Goal: Task Accomplishment & Management: Manage account settings

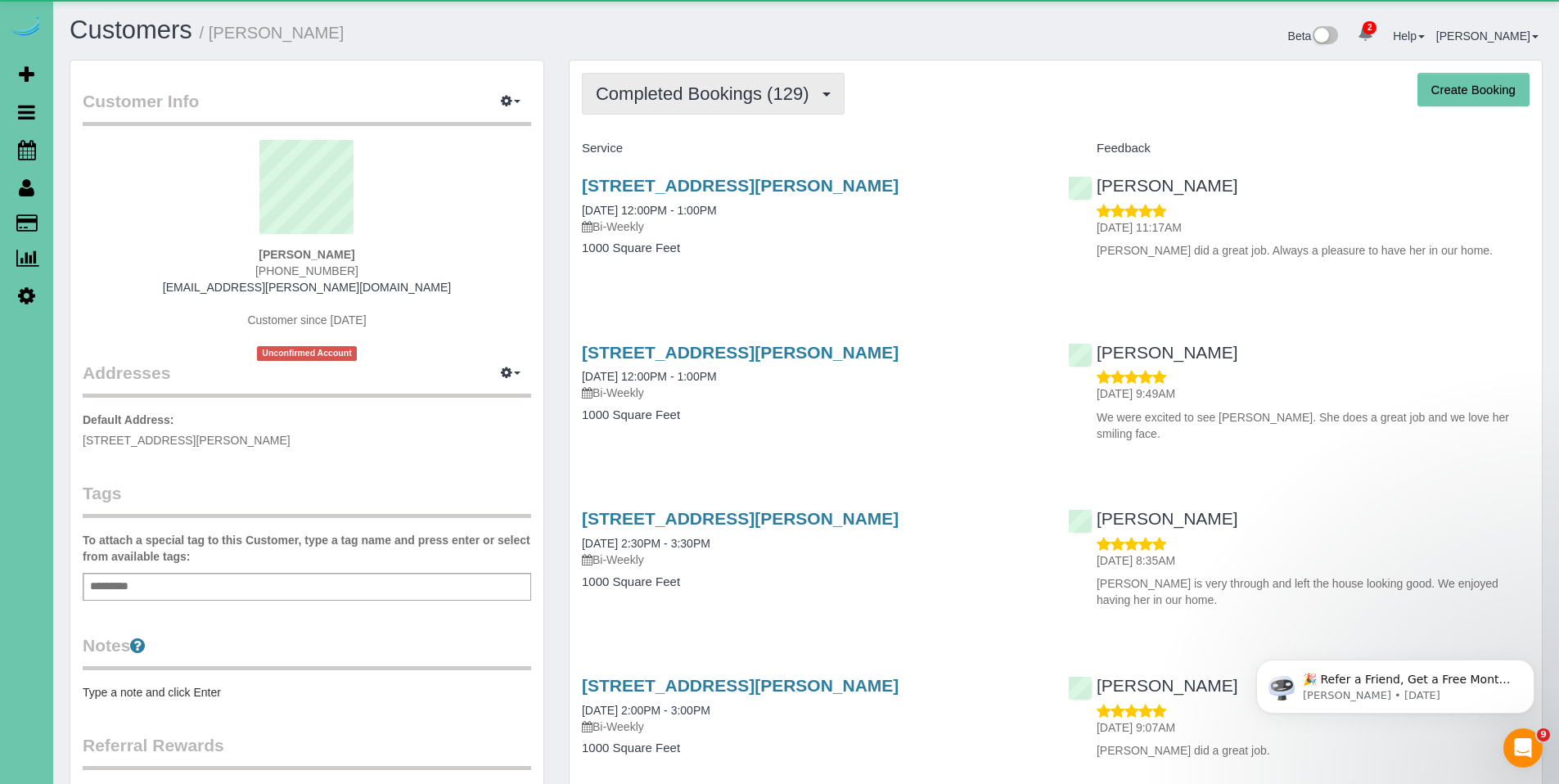
click at [656, 98] on span "Completed Bookings (129)" at bounding box center [705, 93] width 221 height 21
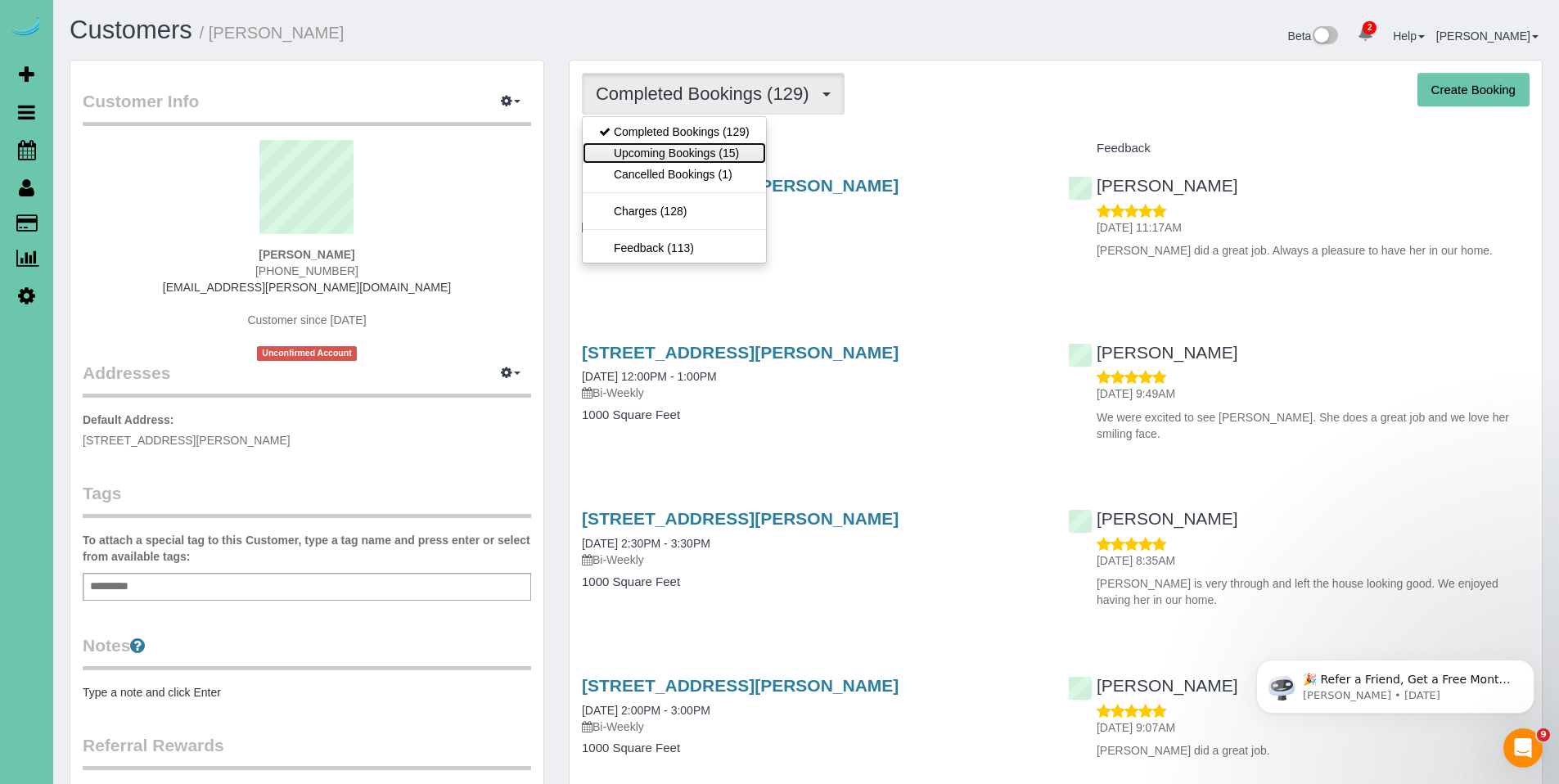
click at [643, 154] on link "Upcoming Bookings (15)" at bounding box center [675, 153] width 184 height 22
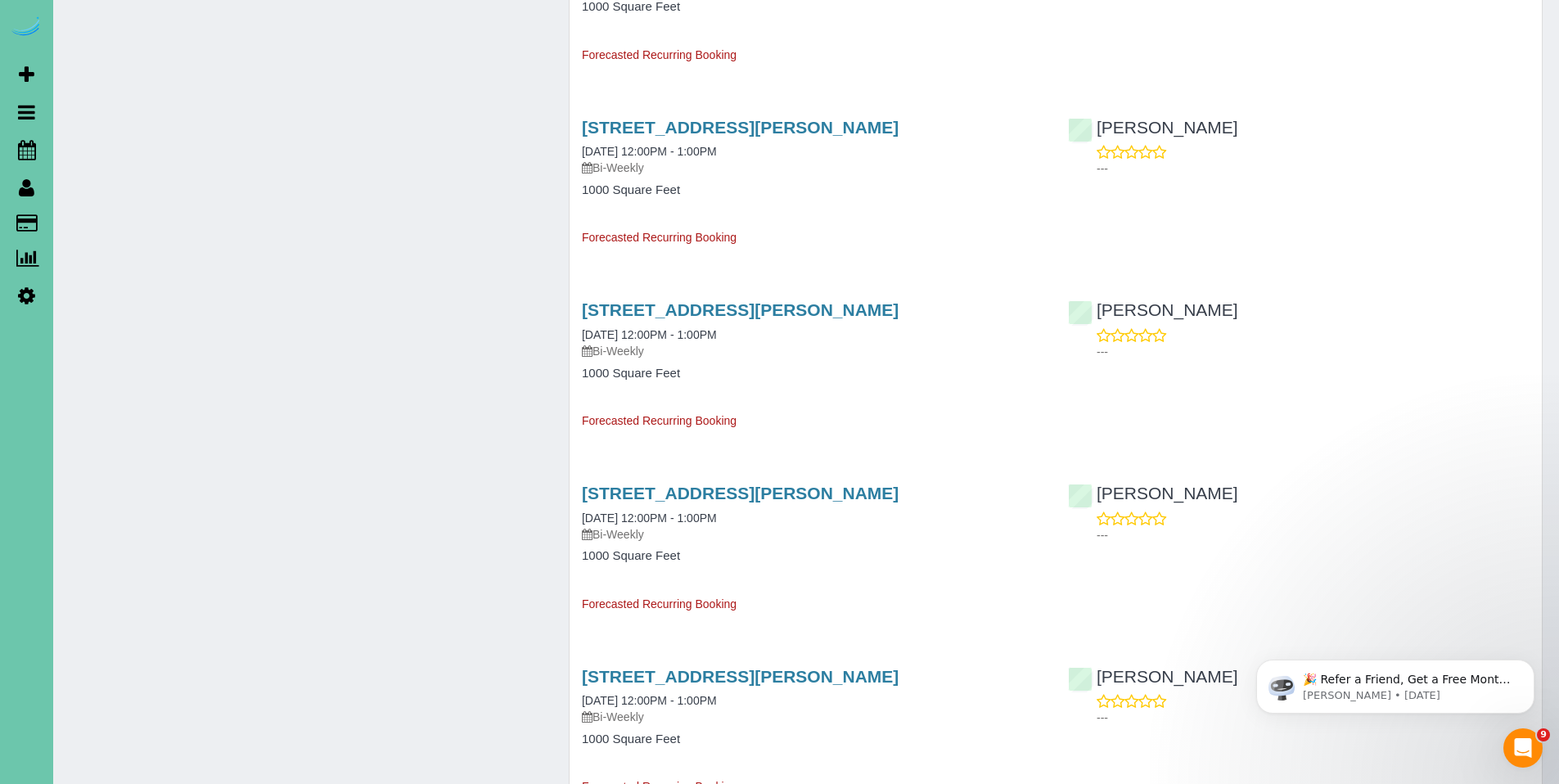
scroll to position [1110, 0]
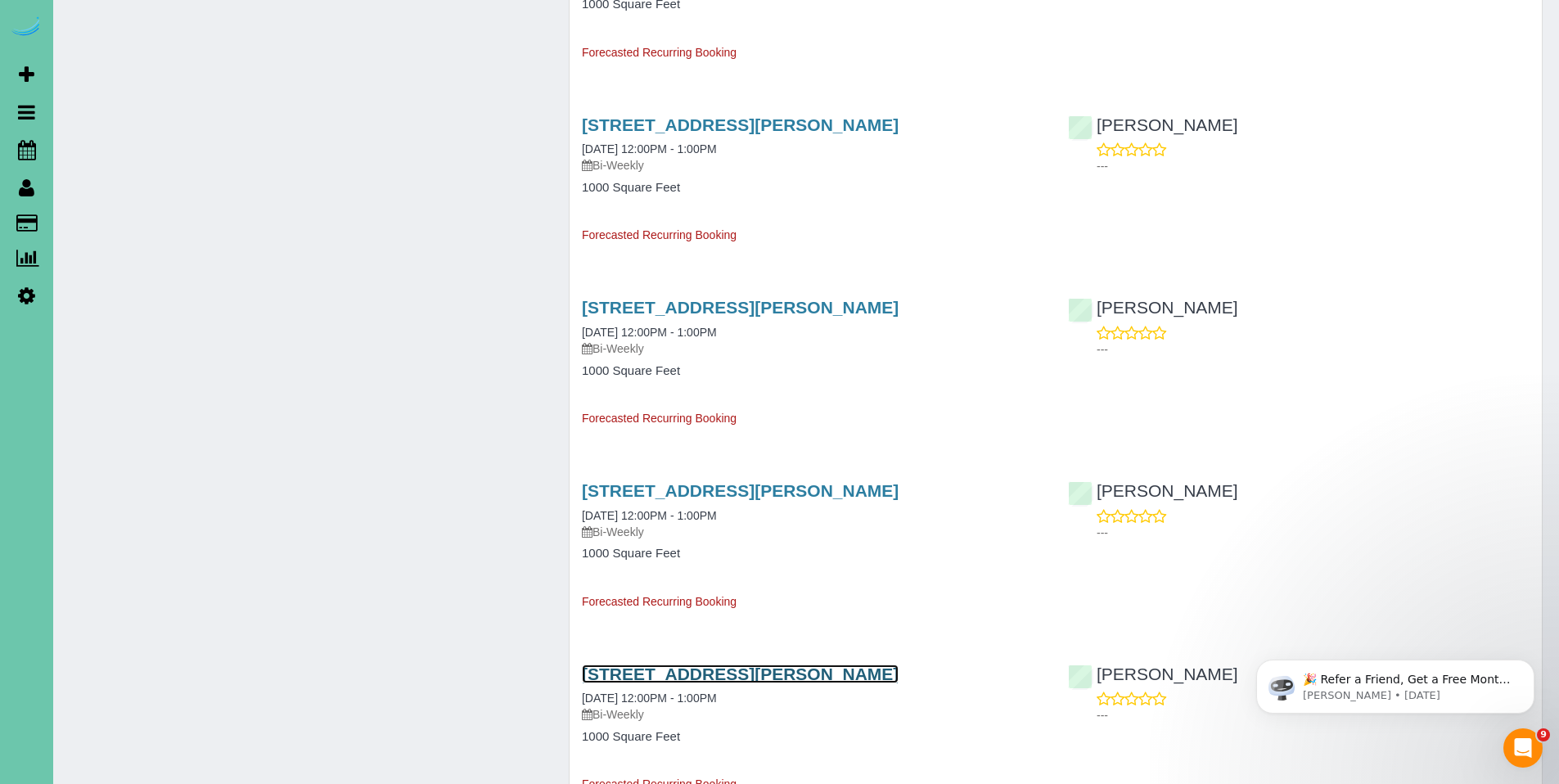
click at [761, 674] on link "[STREET_ADDRESS][PERSON_NAME]" at bounding box center [740, 673] width 317 height 19
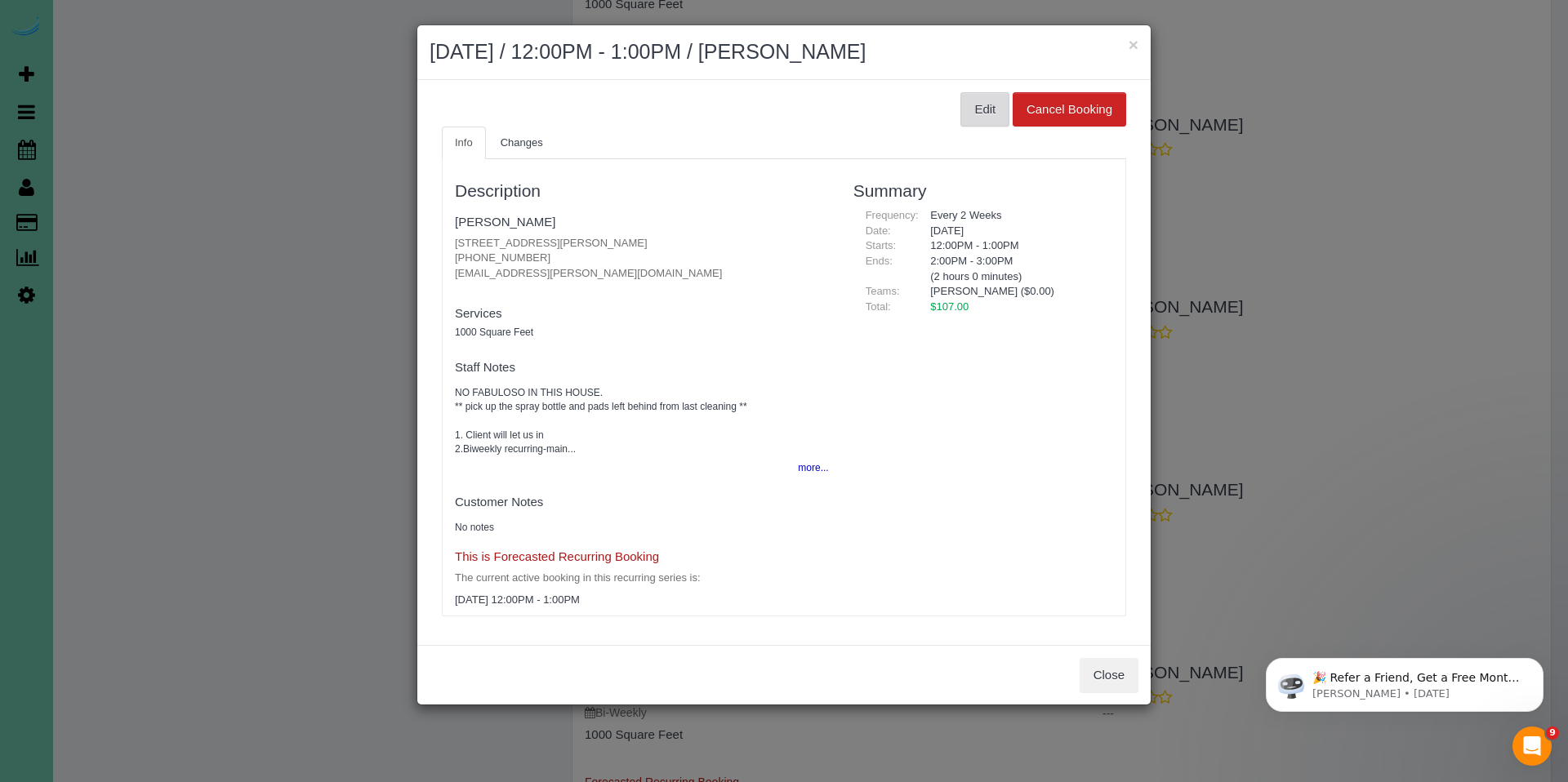
click at [975, 121] on button "Edit" at bounding box center [985, 110] width 49 height 35
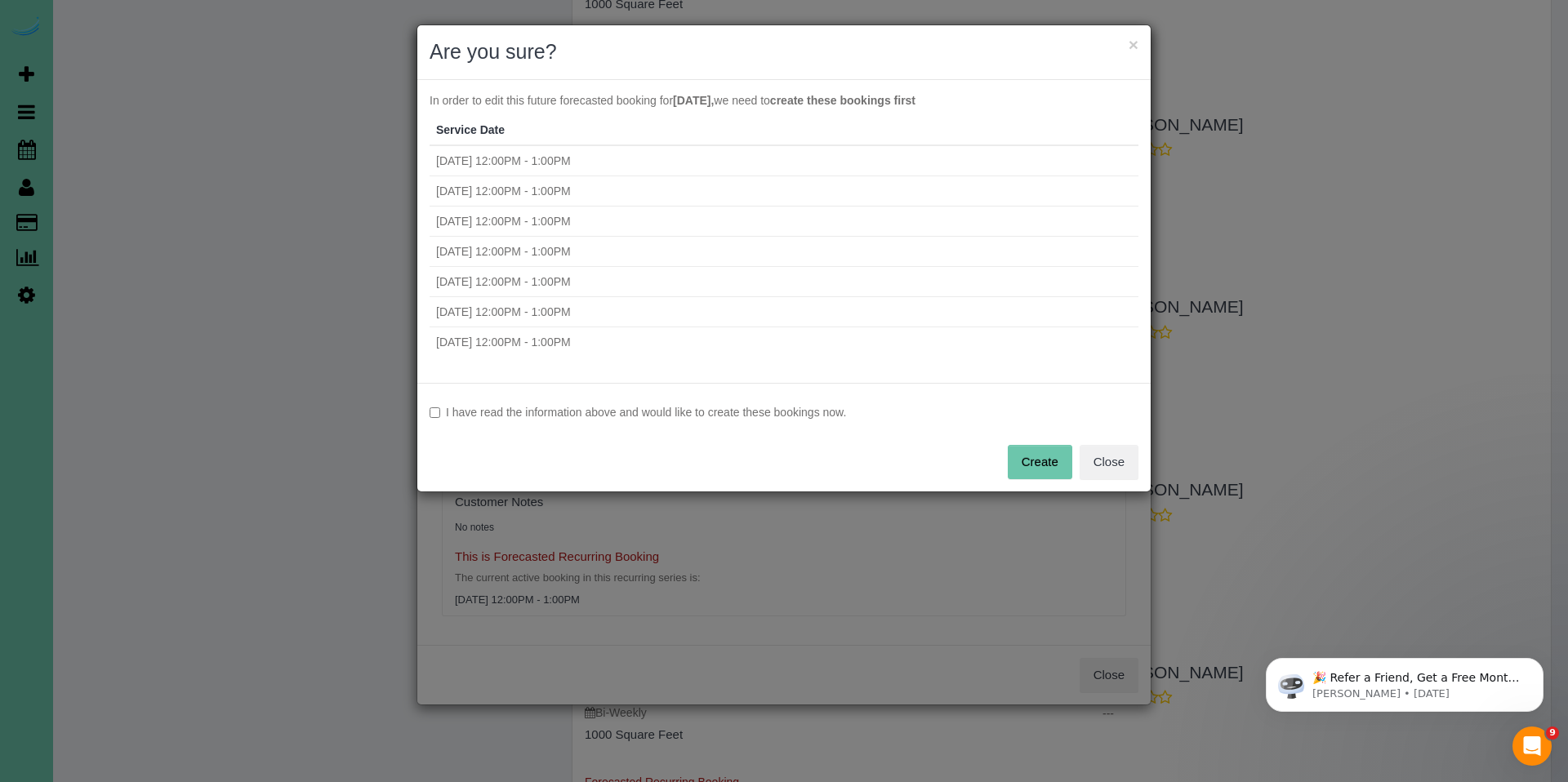
click at [470, 406] on label "I have read the information above and would like to create these bookings now." at bounding box center [783, 412] width 709 height 16
click at [1049, 461] on button "Create" at bounding box center [1040, 462] width 64 height 35
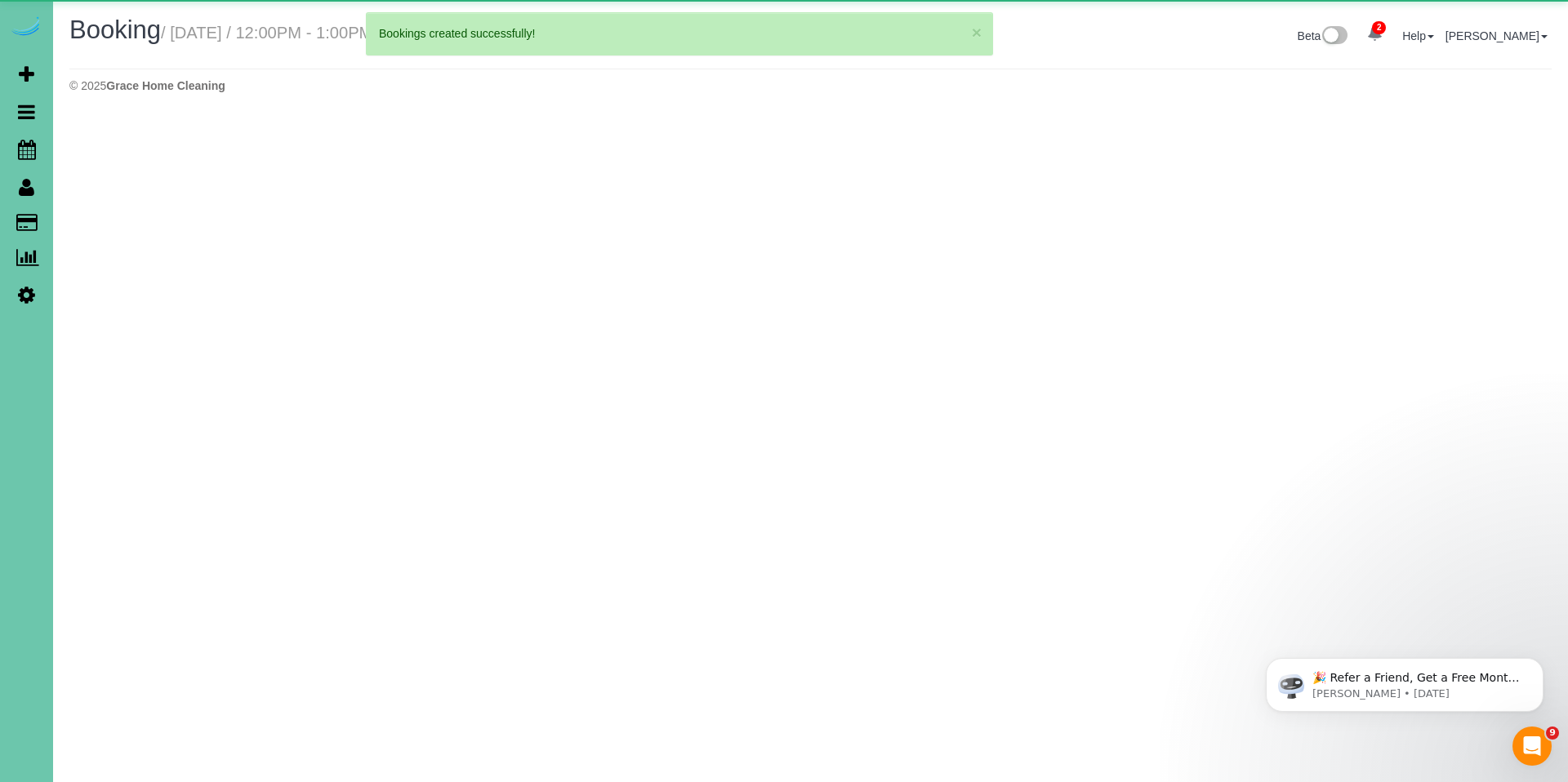
select select "NE"
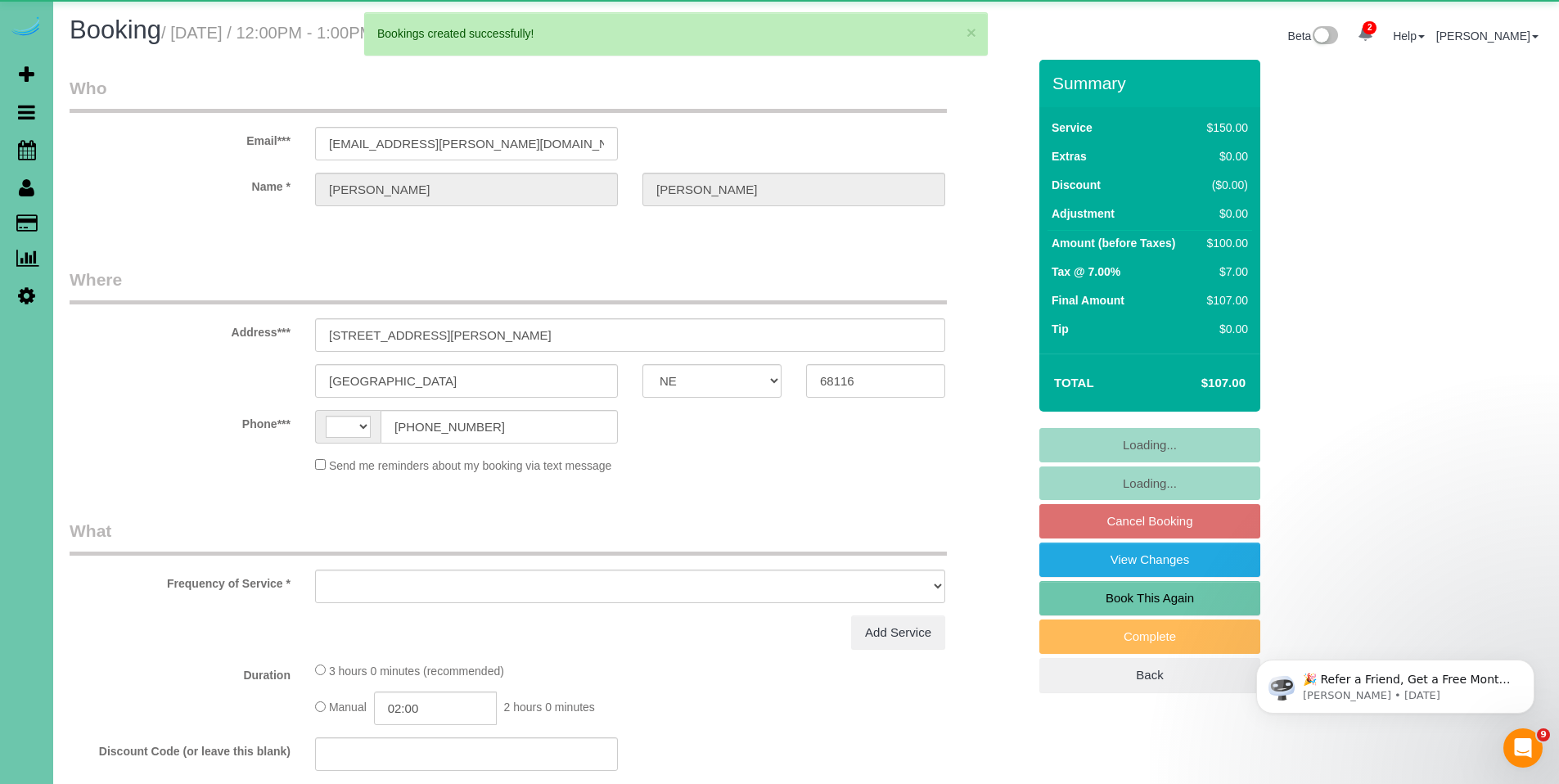
select select "string:[GEOGRAPHIC_DATA]"
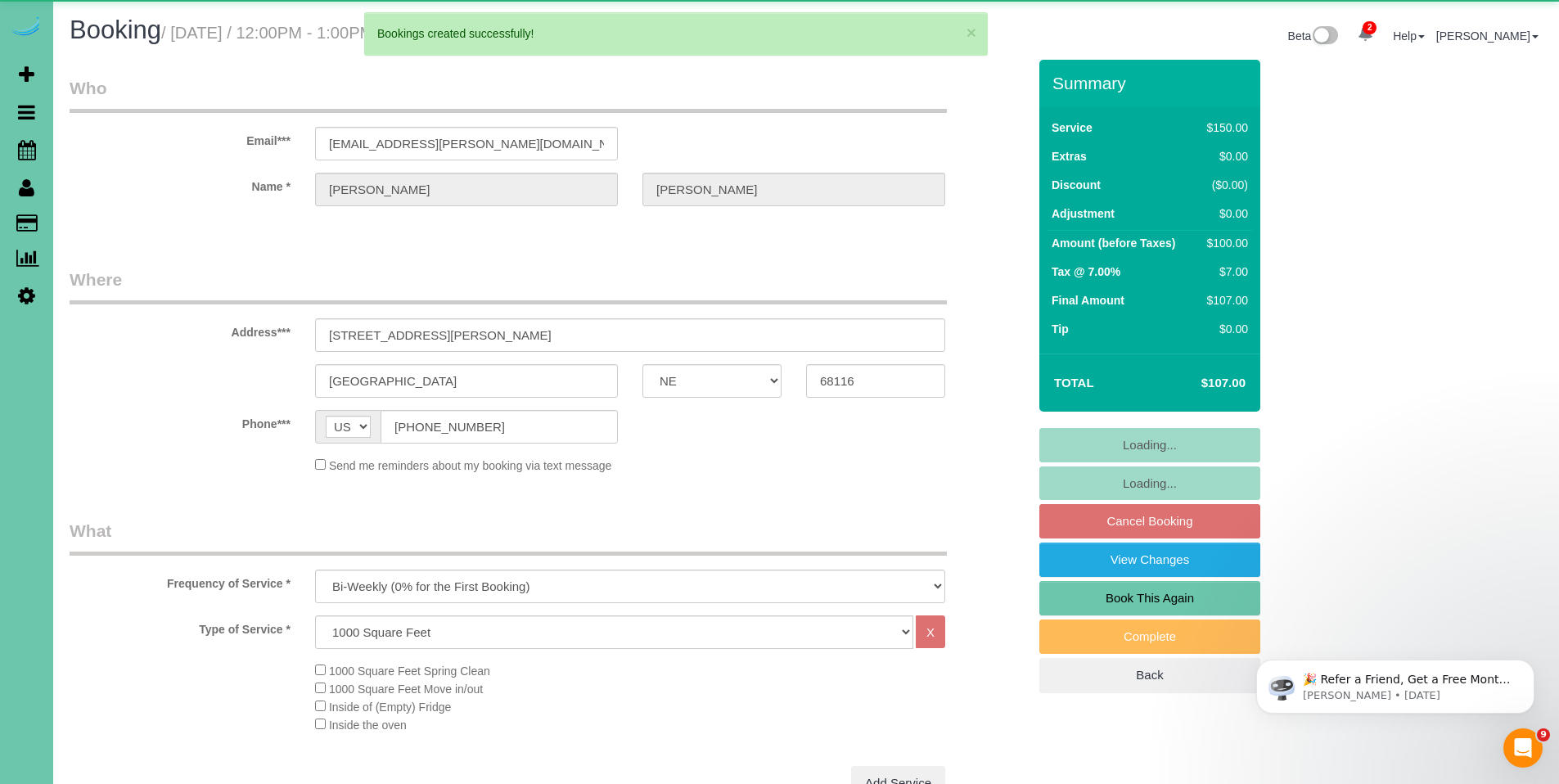
select select "object:12000"
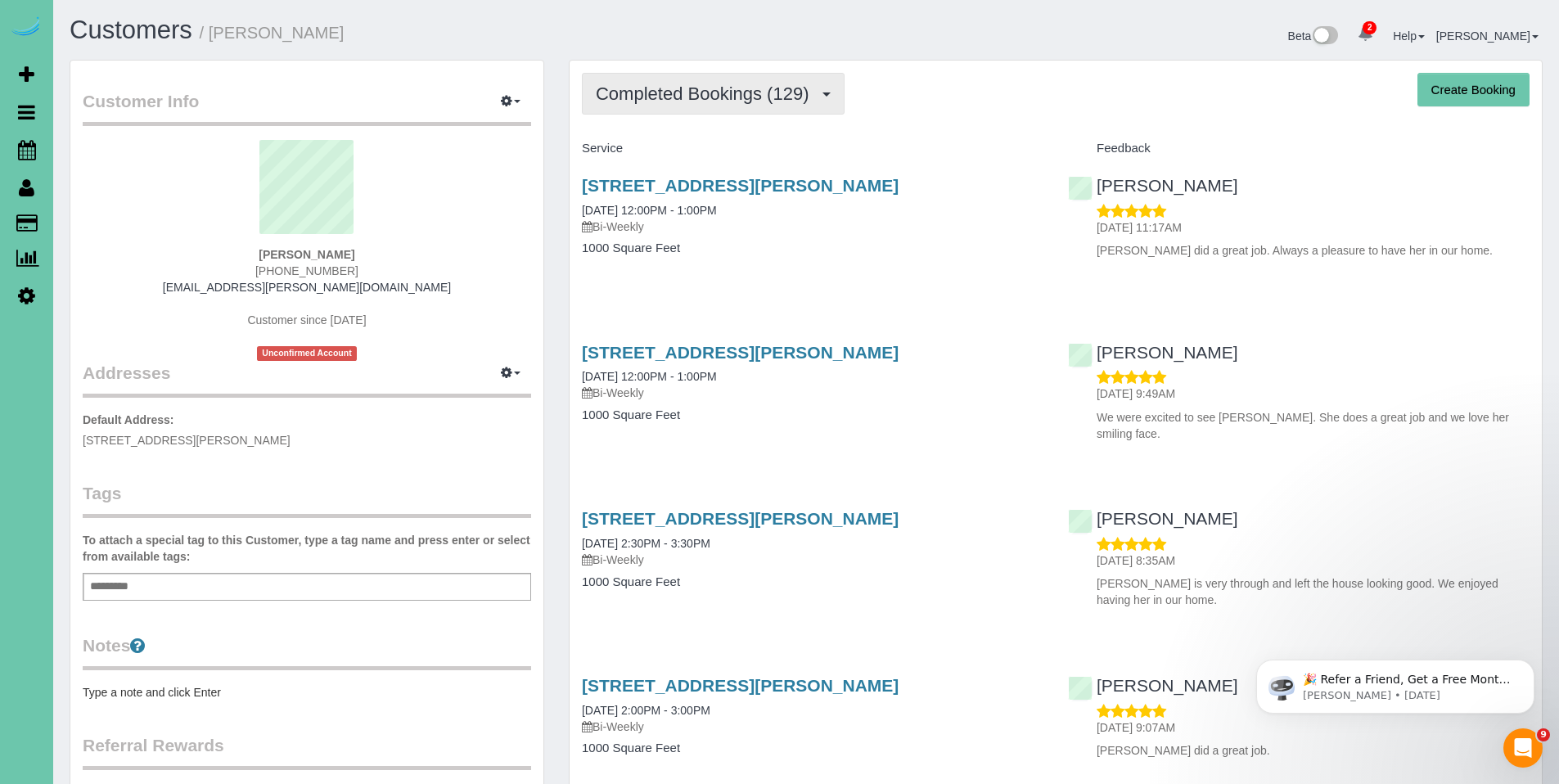
click at [696, 95] on span "Completed Bookings (129)" at bounding box center [705, 93] width 221 height 21
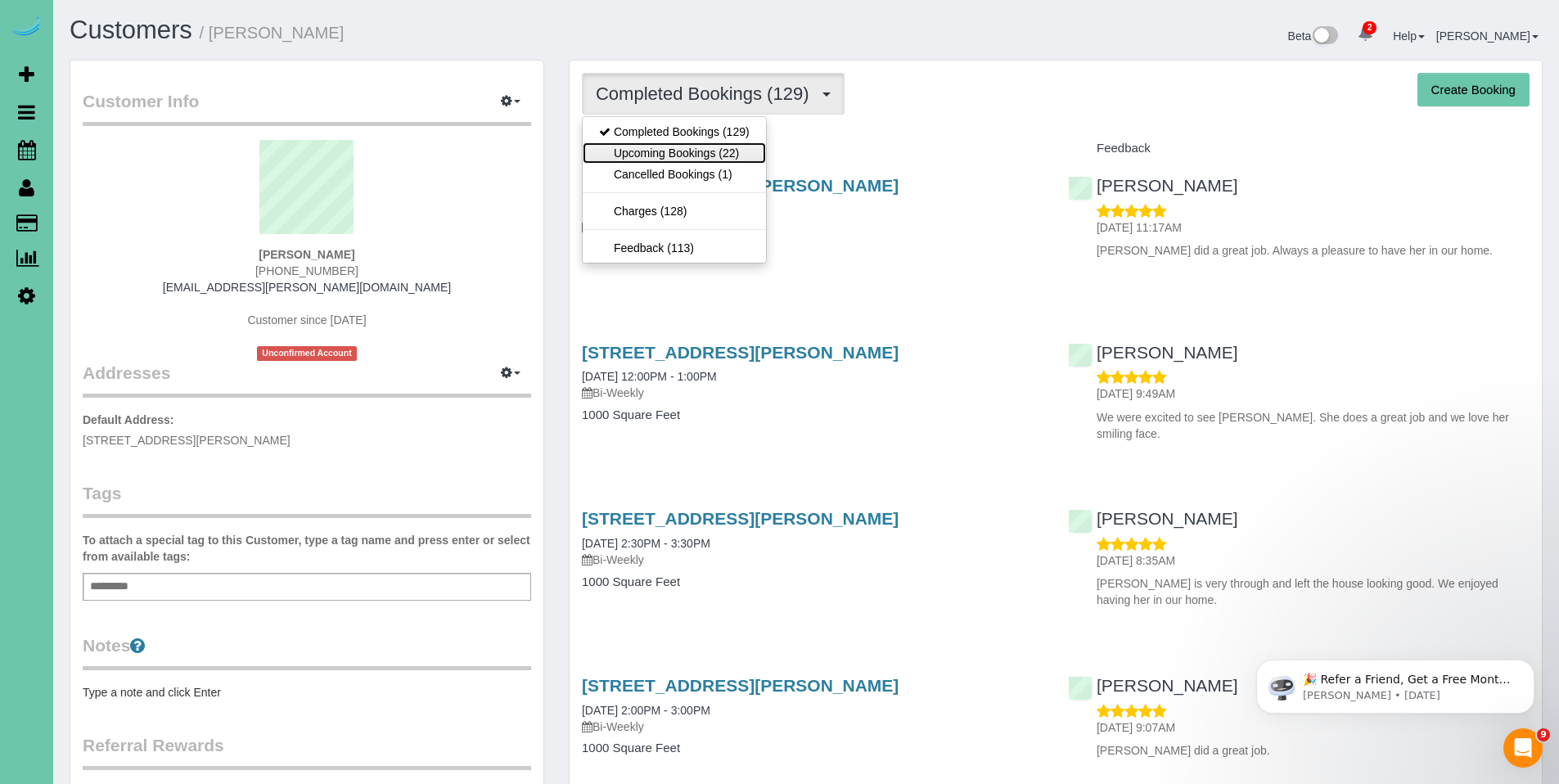
click at [666, 146] on link "Upcoming Bookings (22)" at bounding box center [675, 153] width 184 height 22
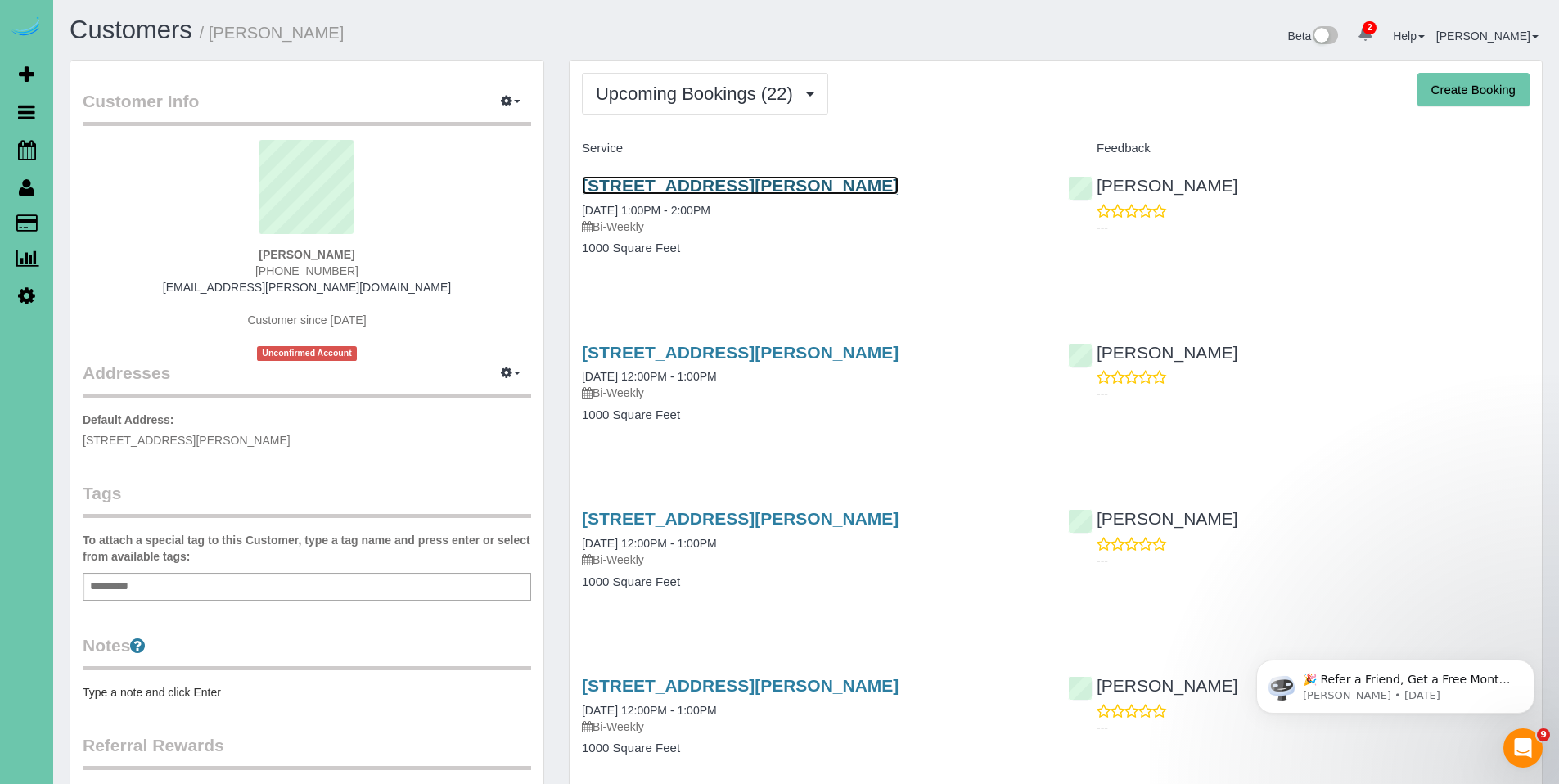
click at [723, 185] on link "[STREET_ADDRESS][PERSON_NAME]" at bounding box center [740, 185] width 317 height 19
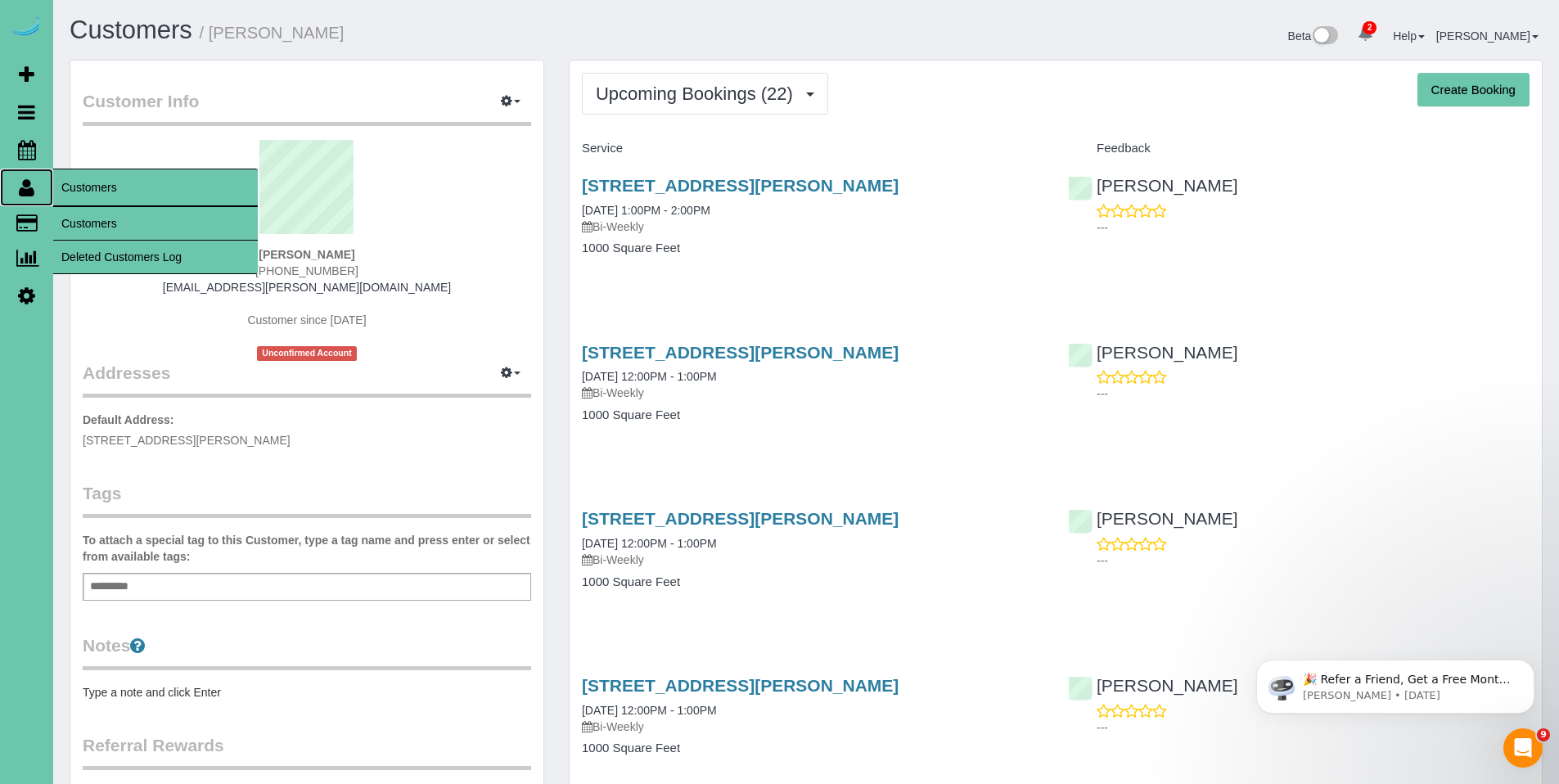
click at [31, 195] on icon at bounding box center [26, 188] width 16 height 20
click at [79, 218] on link "Customers" at bounding box center [155, 223] width 204 height 33
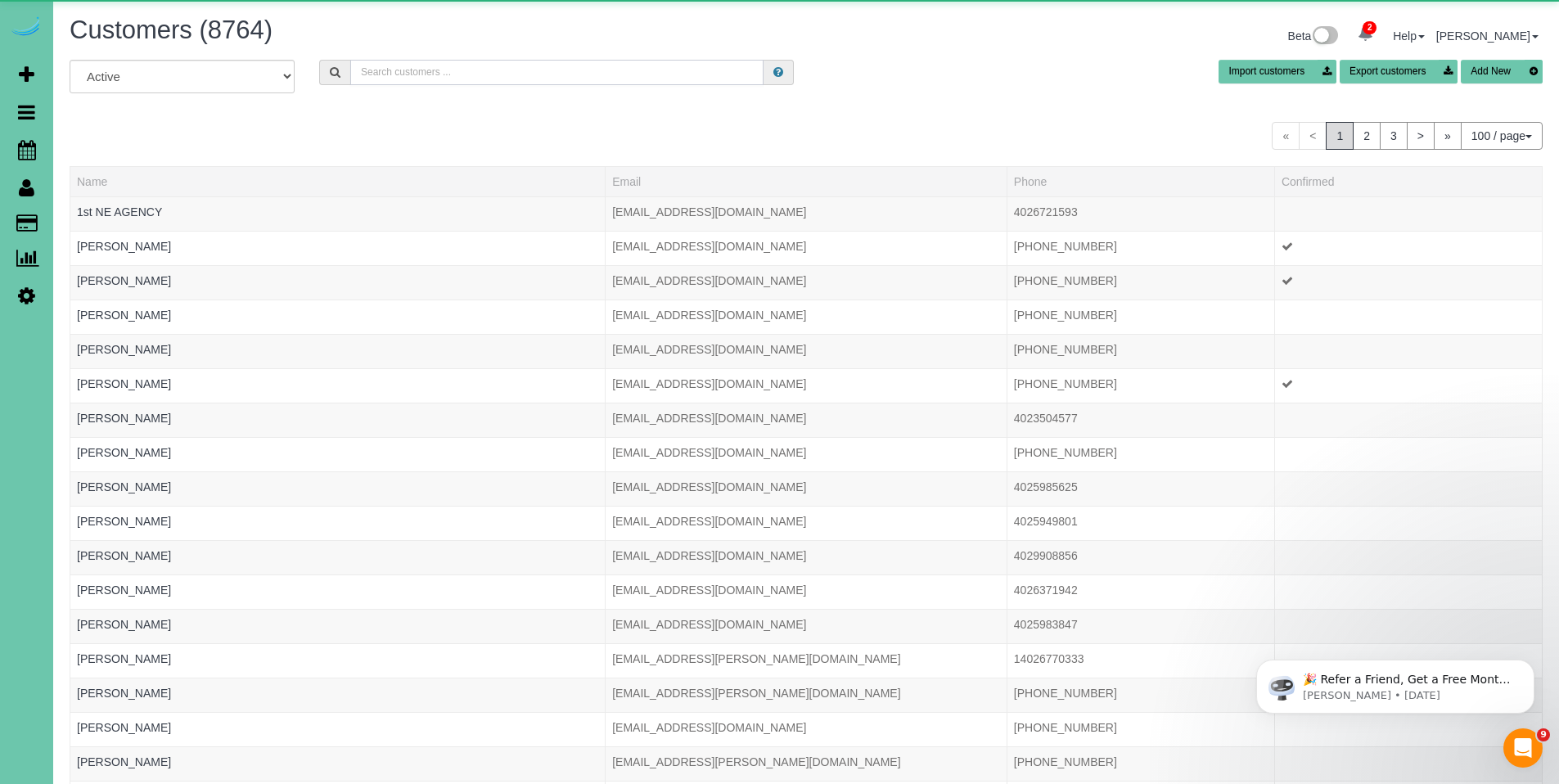
click at [555, 64] on input "text" at bounding box center [557, 72] width 414 height 26
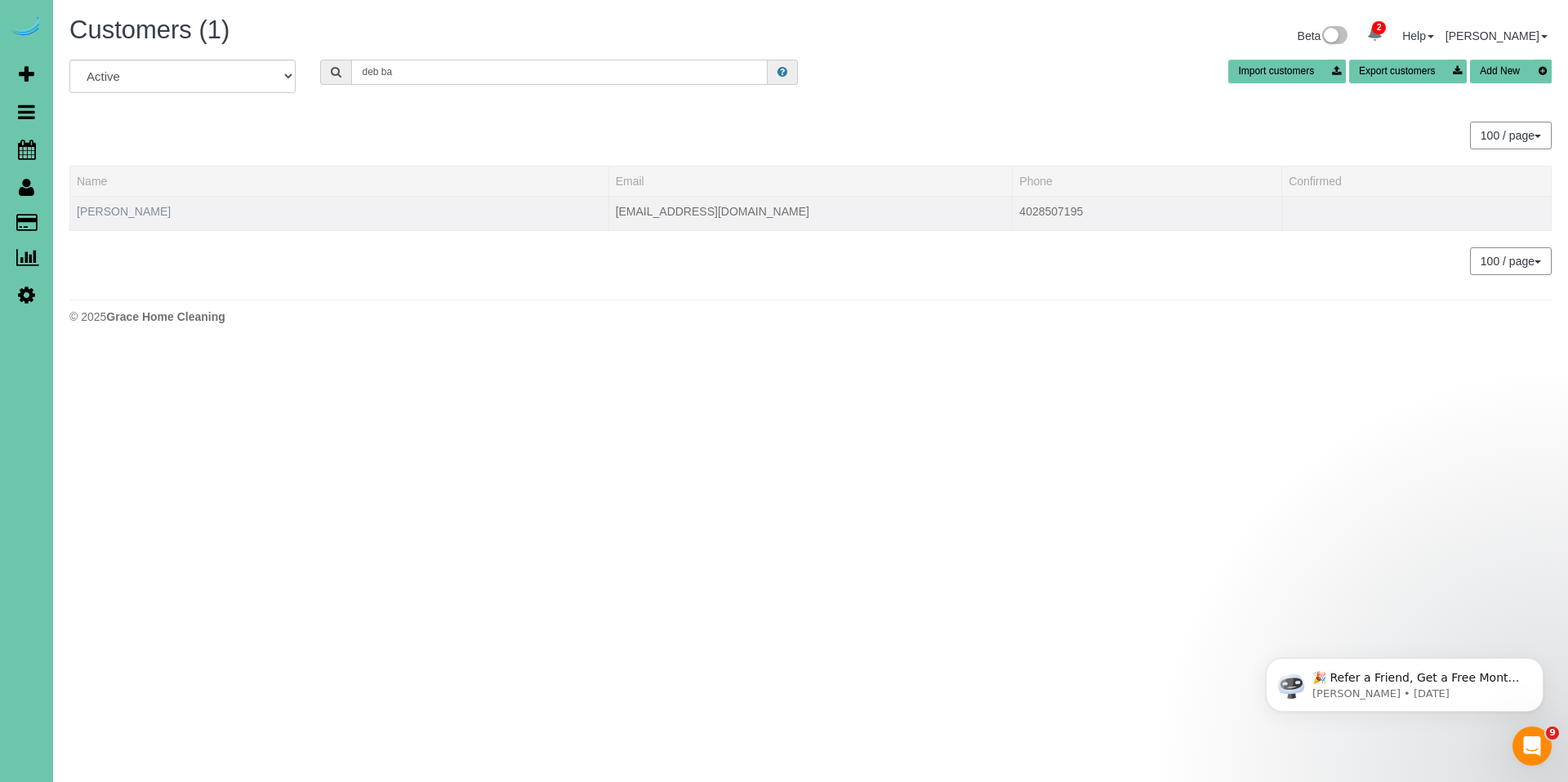
type input "deb ba"
click at [81, 205] on link "[PERSON_NAME]" at bounding box center [124, 211] width 94 height 13
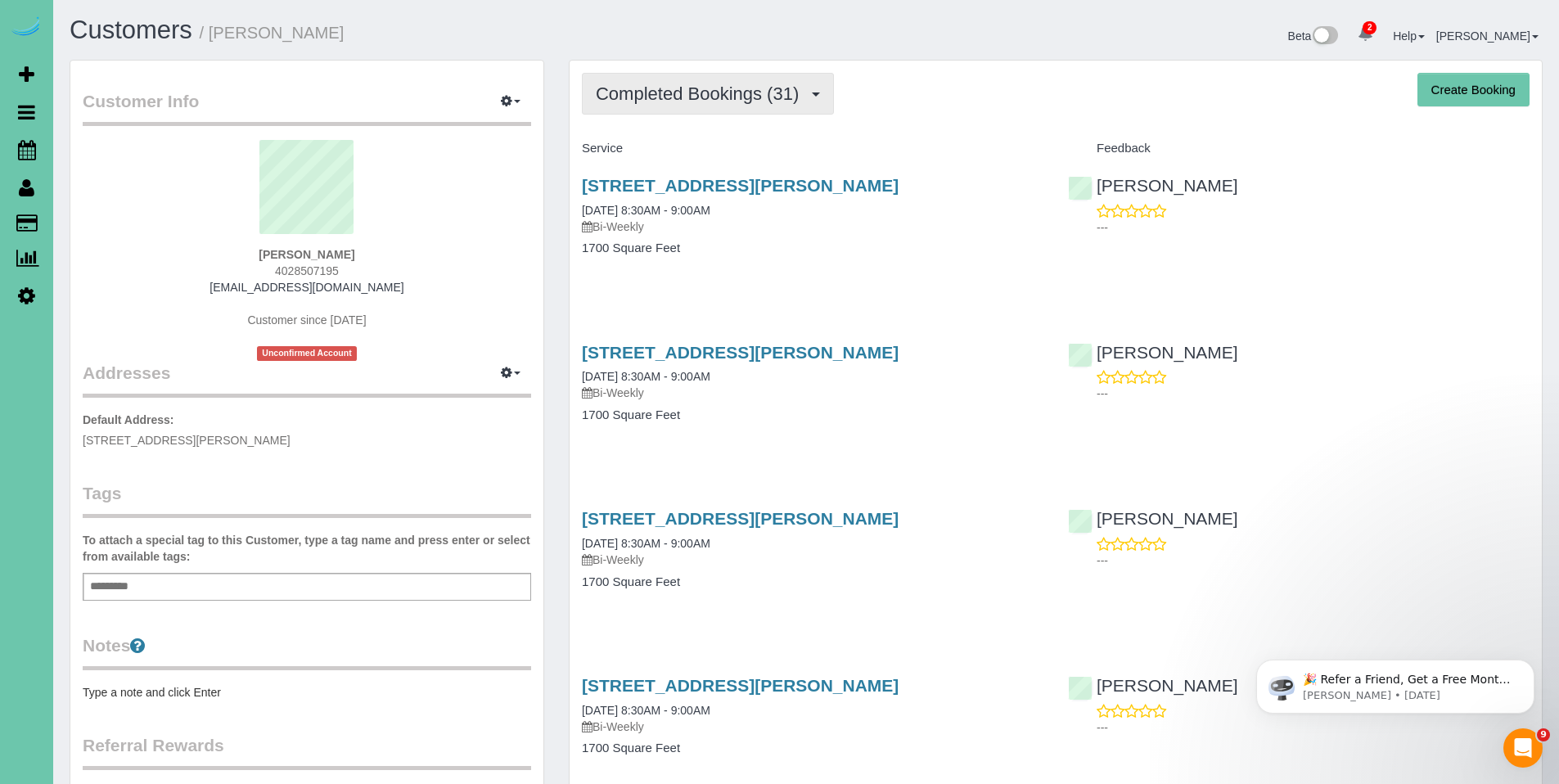
click at [669, 105] on button "Completed Bookings (31)" at bounding box center [708, 93] width 252 height 41
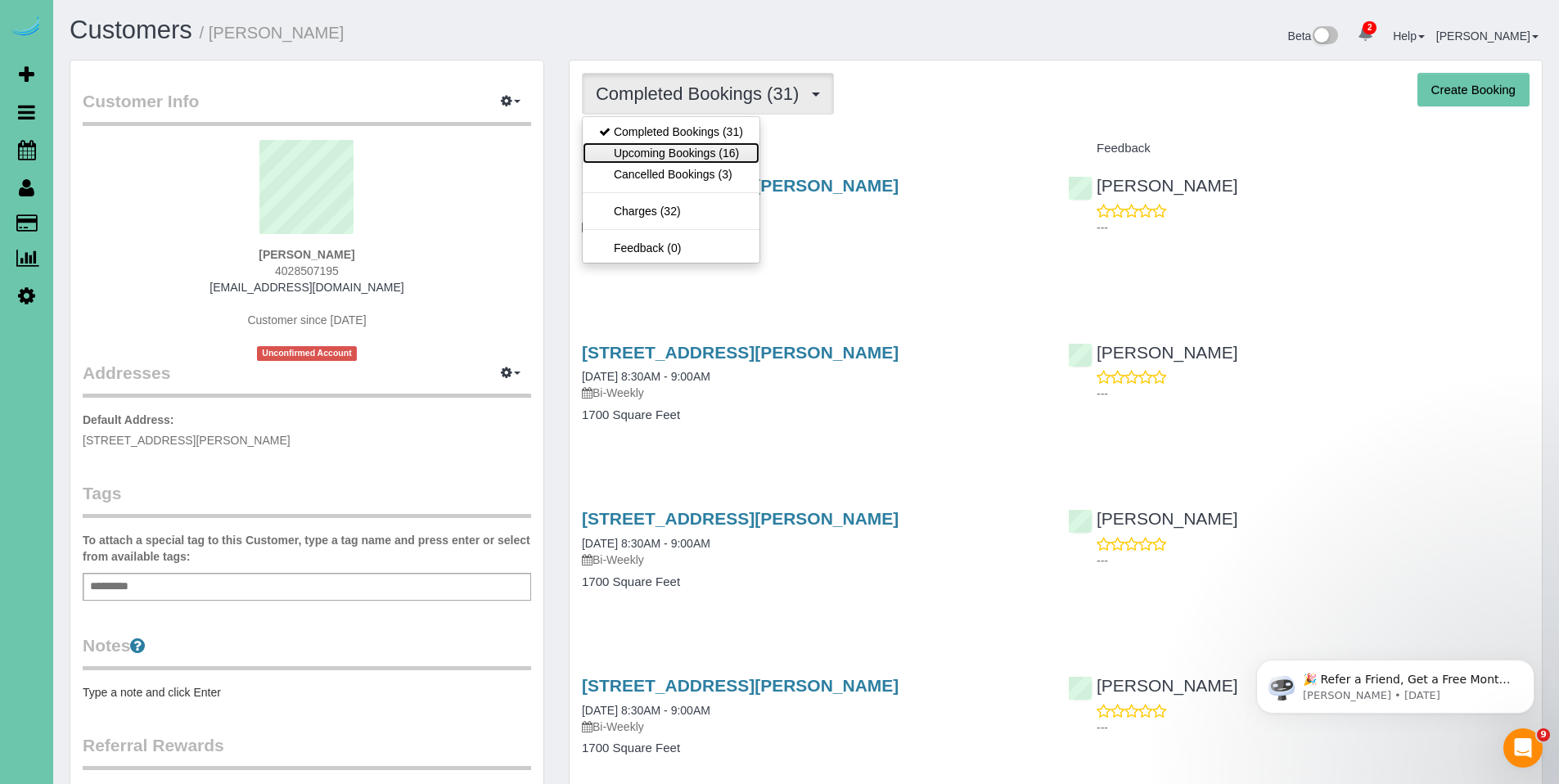
click at [662, 155] on link "Upcoming Bookings (16)" at bounding box center [672, 153] width 177 height 22
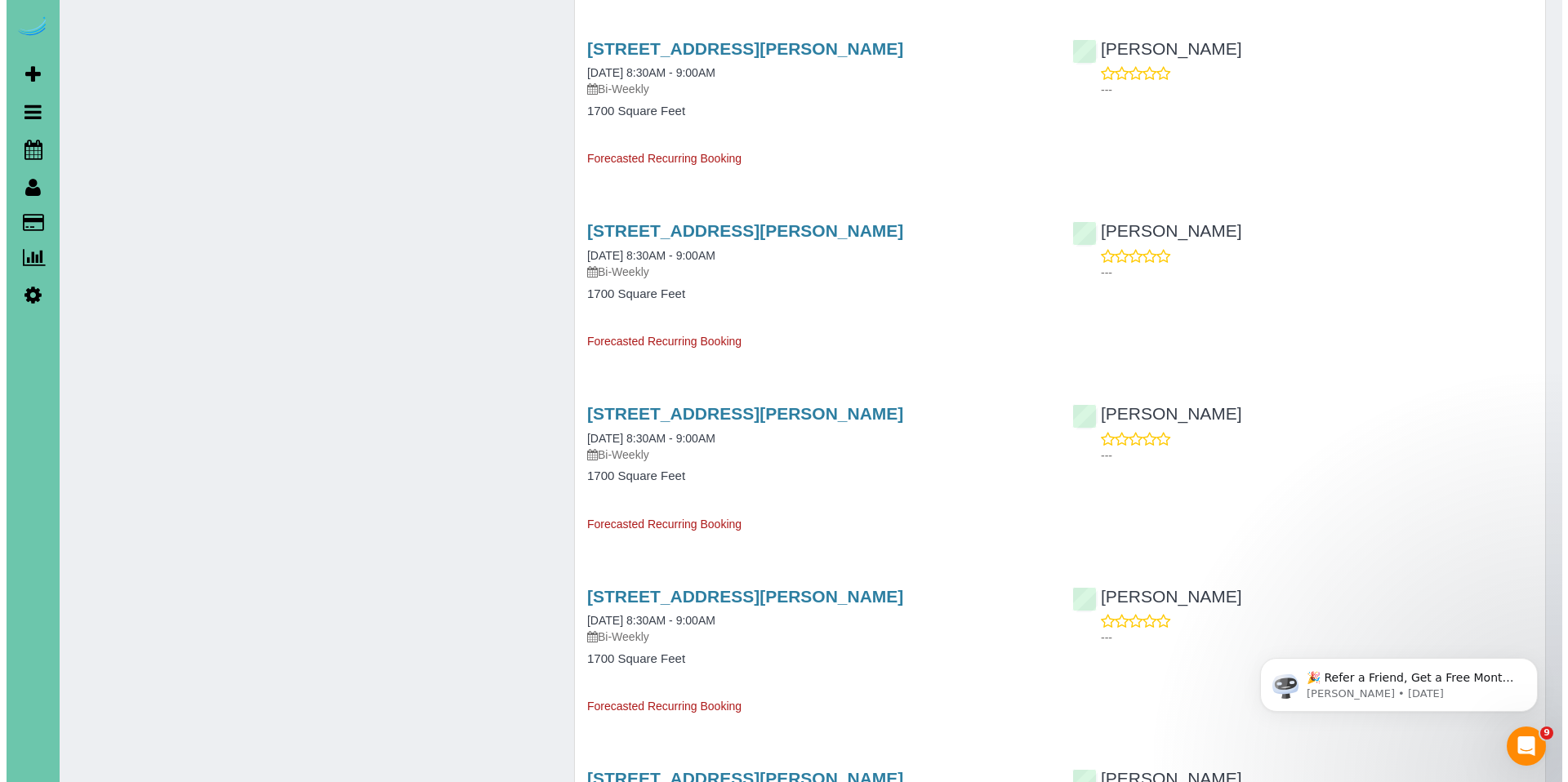
scroll to position [1170, 0]
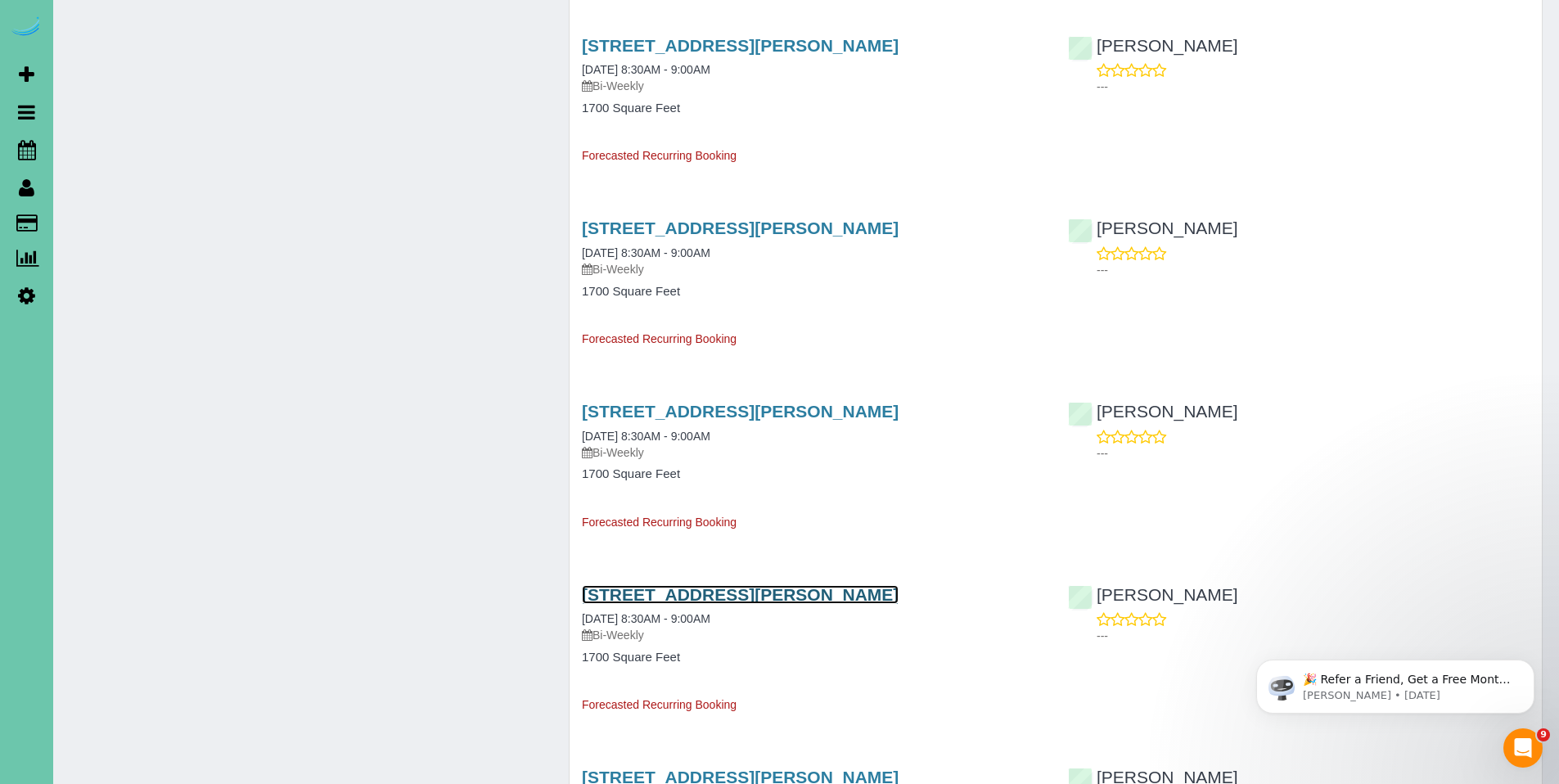
click at [692, 593] on link "[STREET_ADDRESS][PERSON_NAME]" at bounding box center [740, 594] width 317 height 19
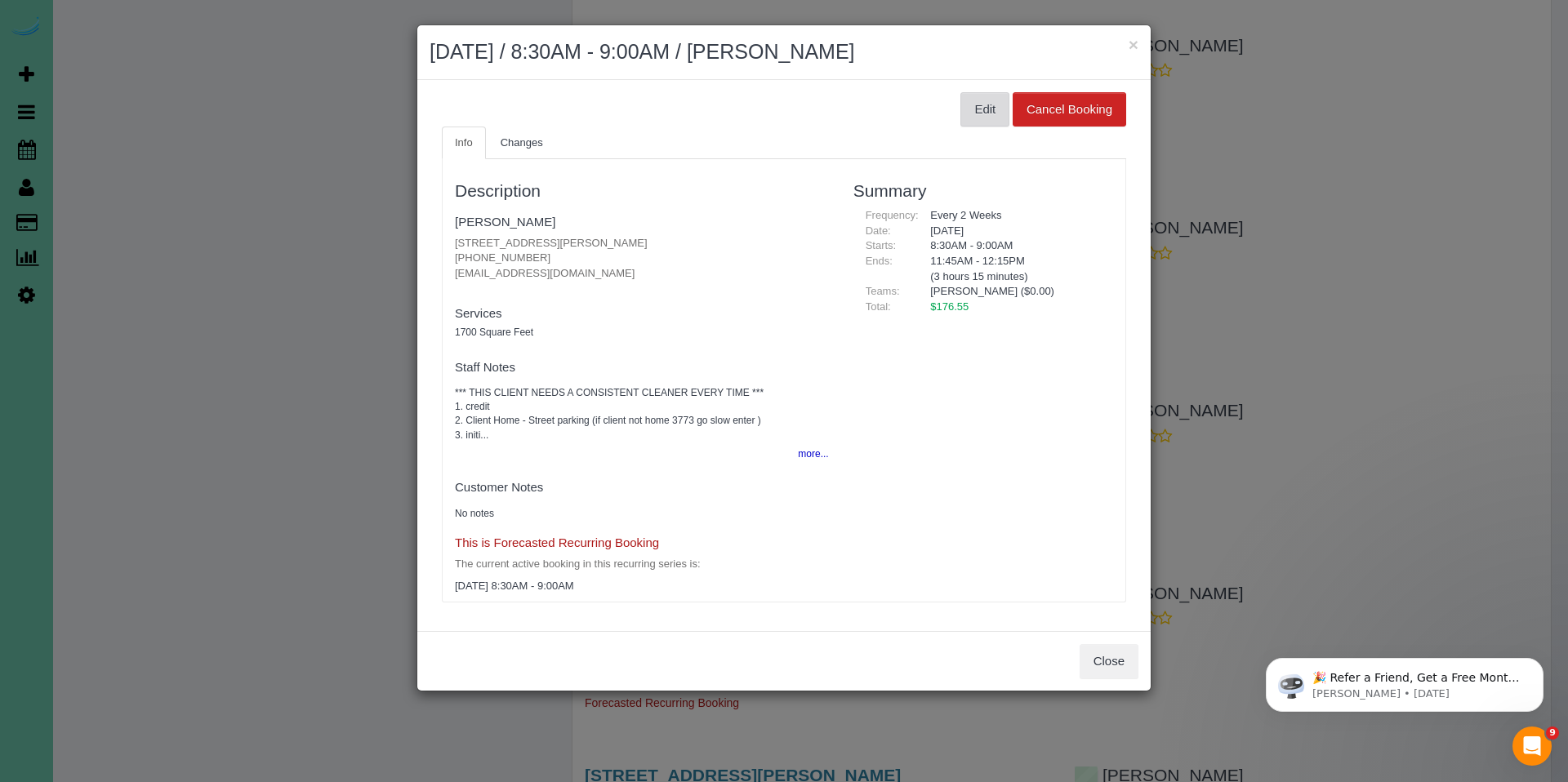
click at [975, 110] on button "Edit" at bounding box center [985, 110] width 49 height 35
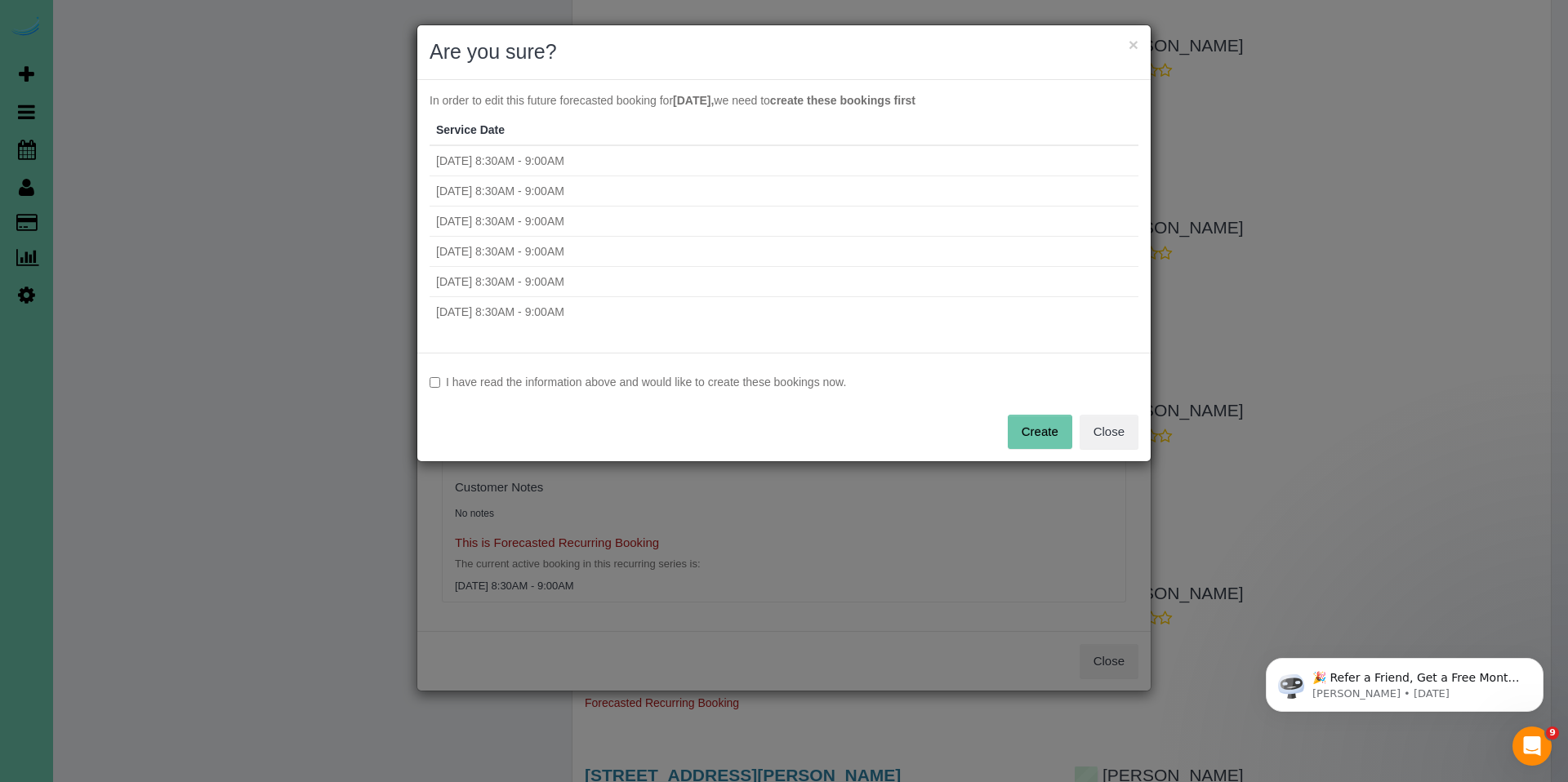
click at [612, 386] on label "I have read the information above and would like to create these bookings now." at bounding box center [783, 382] width 709 height 16
click at [1033, 422] on button "Create" at bounding box center [1040, 432] width 64 height 35
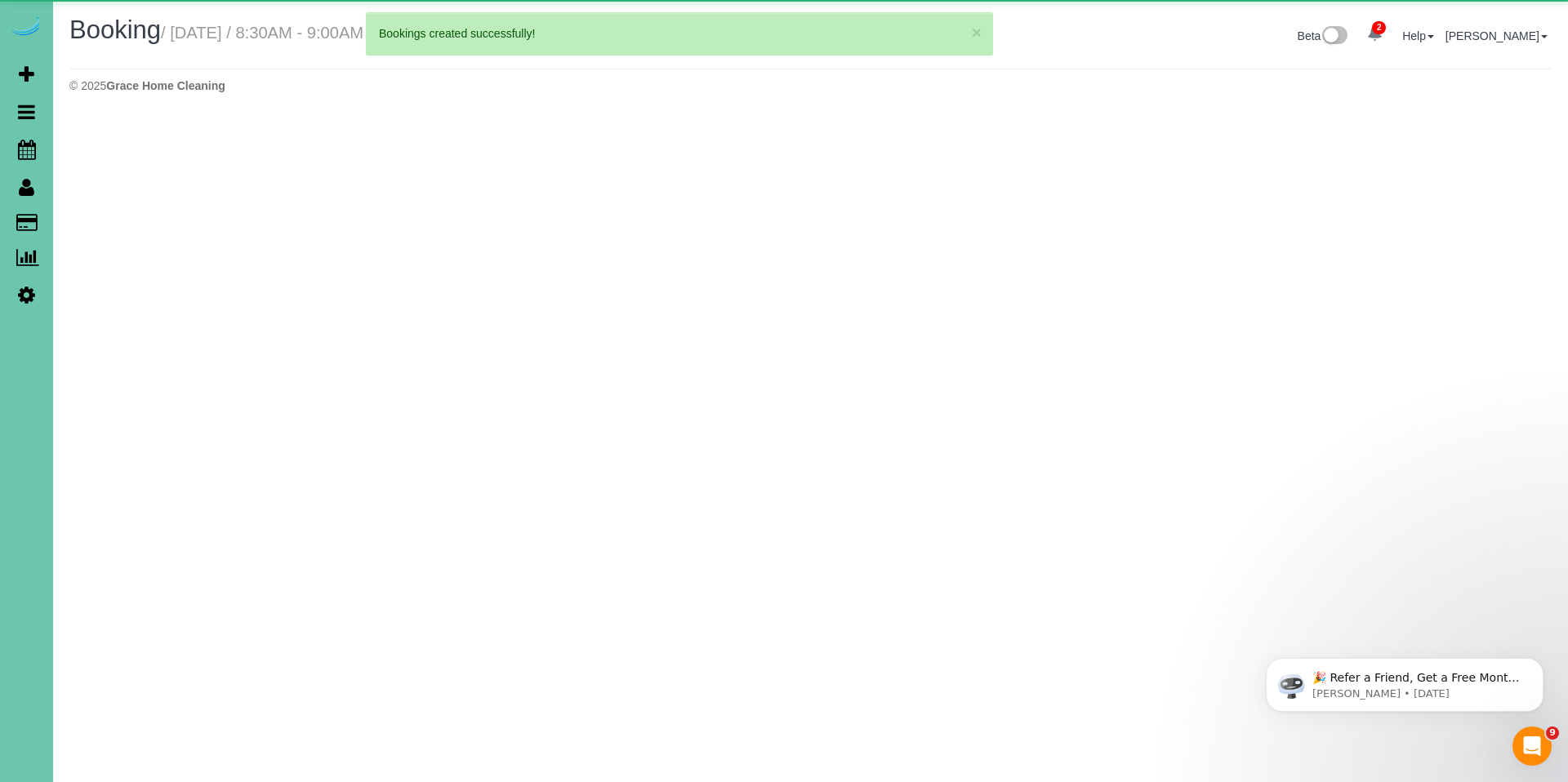
select select "NE"
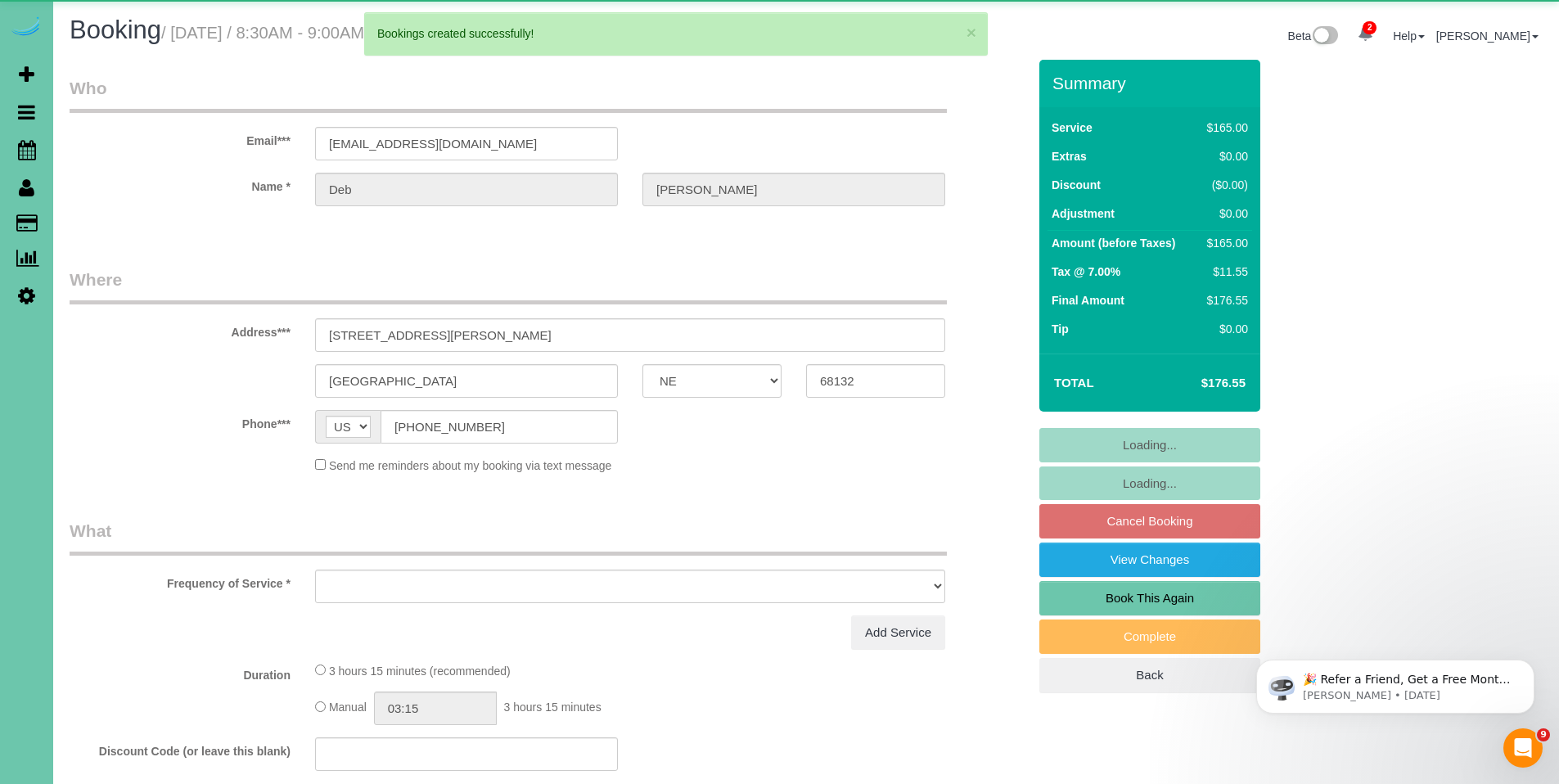
select select "object:16598"
select select "string:fspay-234f01f2-f081-447d-ba45-ccacbc025d14"
select select "number:36"
select select "number:41"
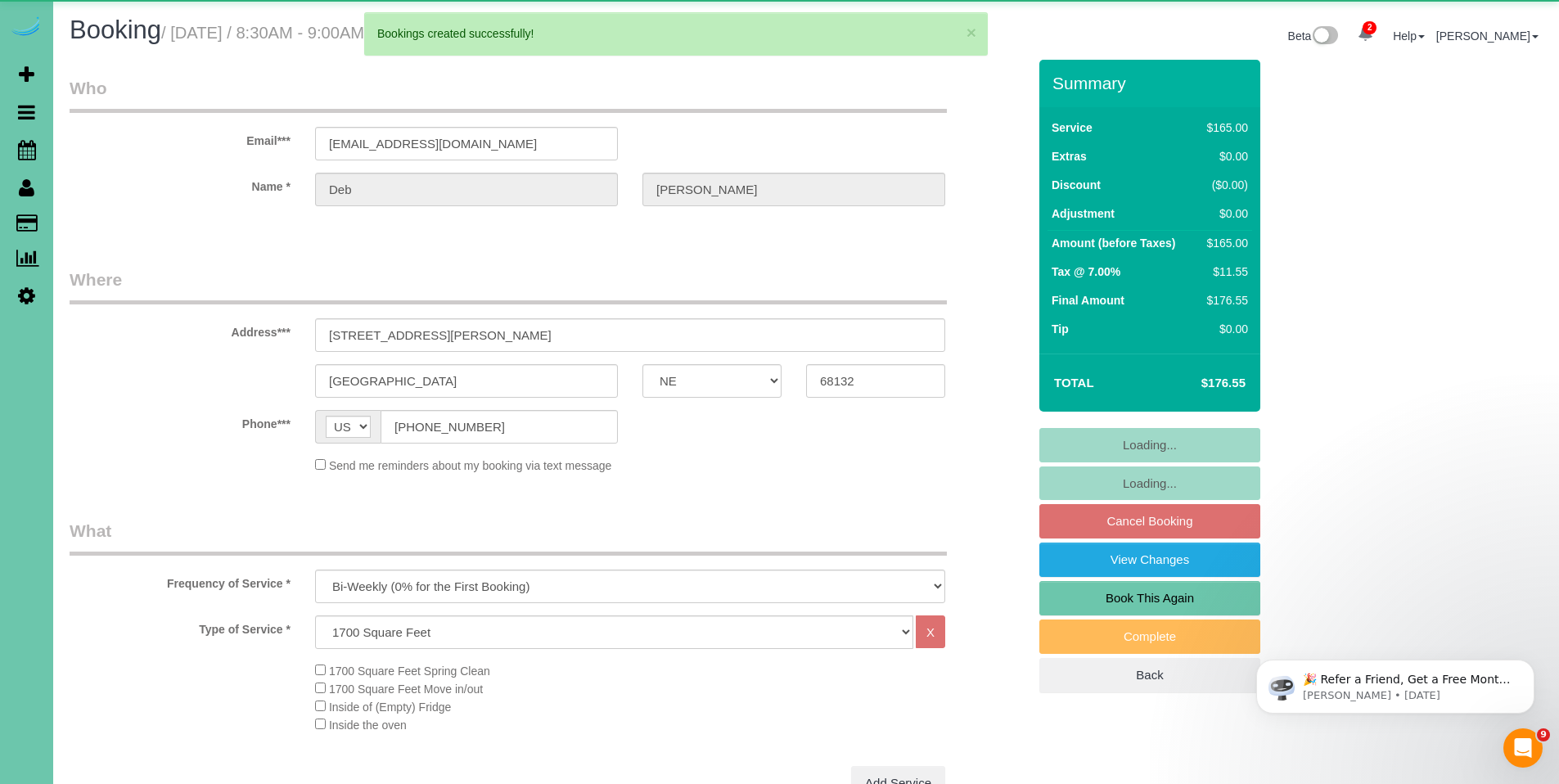
select select "object:16685"
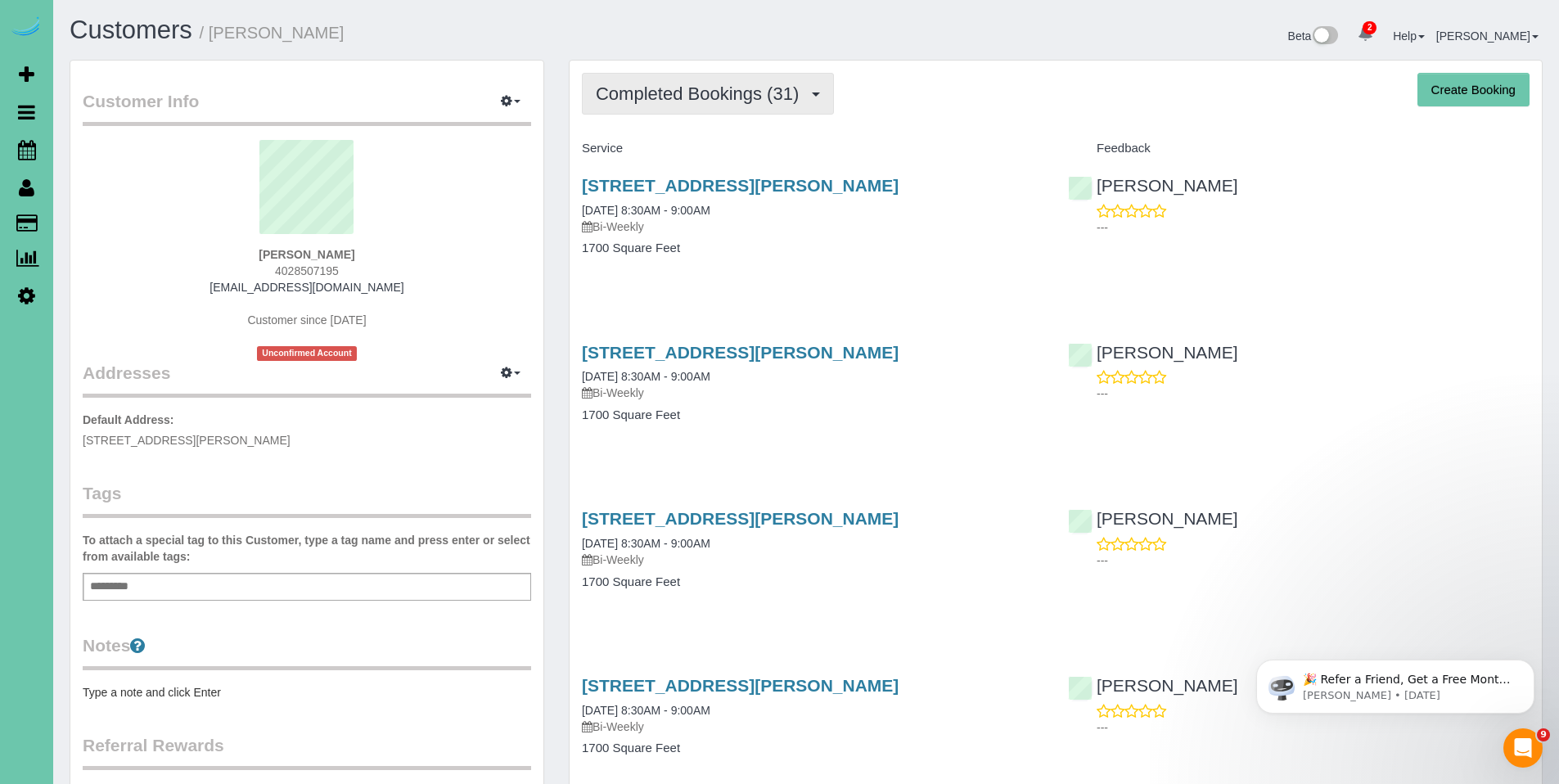
click at [679, 107] on button "Completed Bookings (31)" at bounding box center [708, 93] width 252 height 41
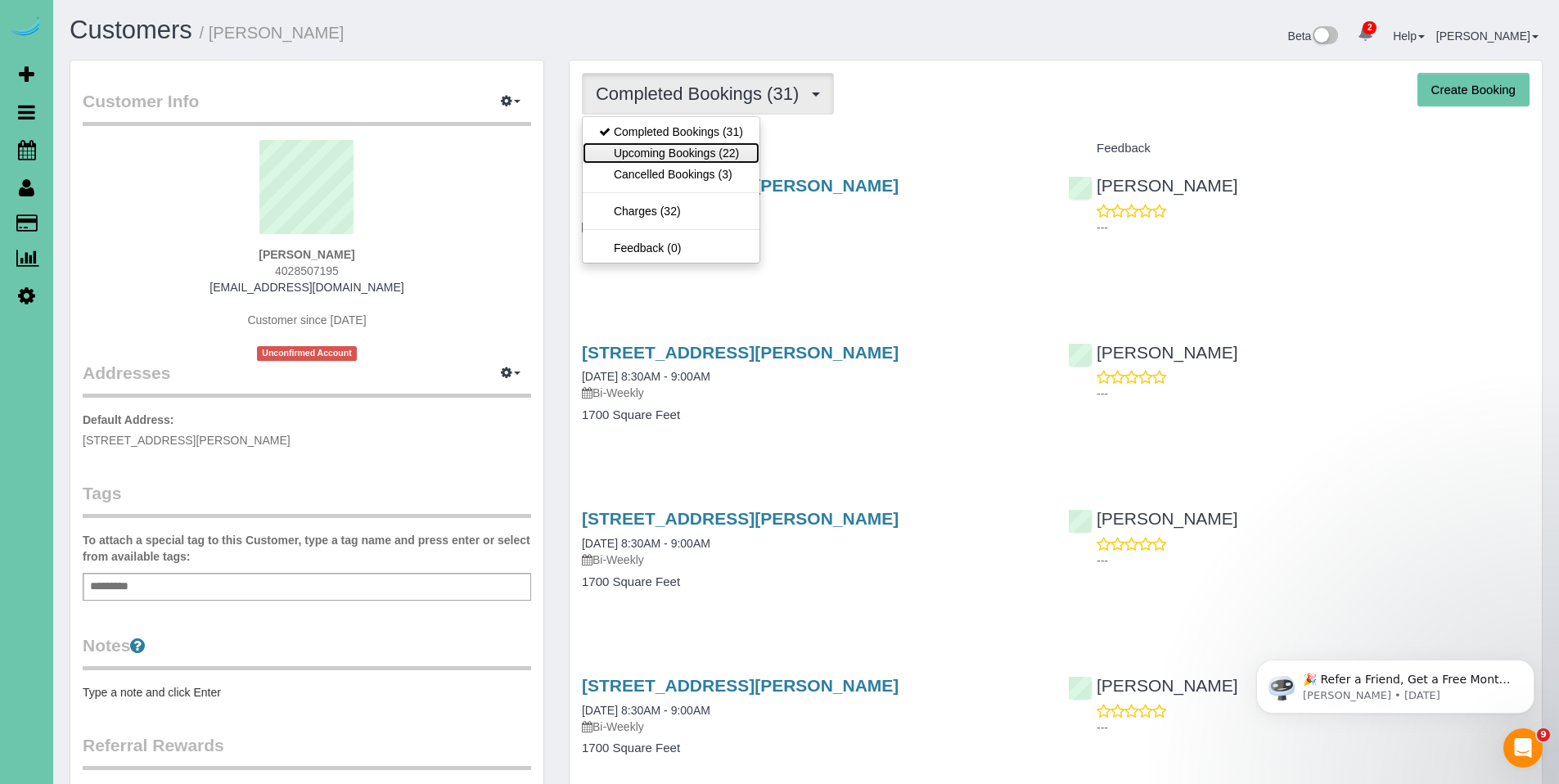
click at [677, 155] on link "Upcoming Bookings (22)" at bounding box center [672, 153] width 177 height 22
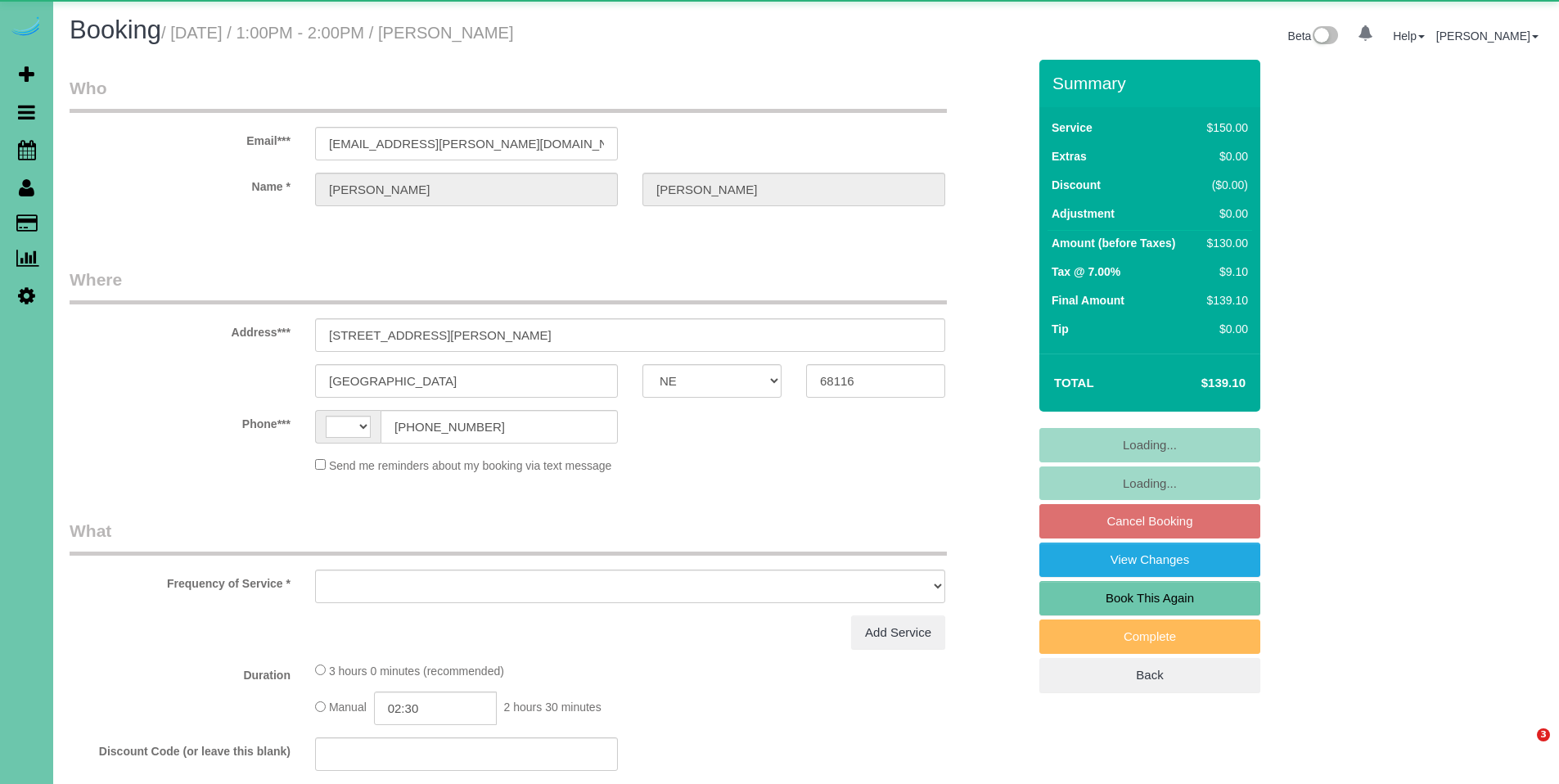
select select "NE"
select select "string:[GEOGRAPHIC_DATA]"
select select "object:663"
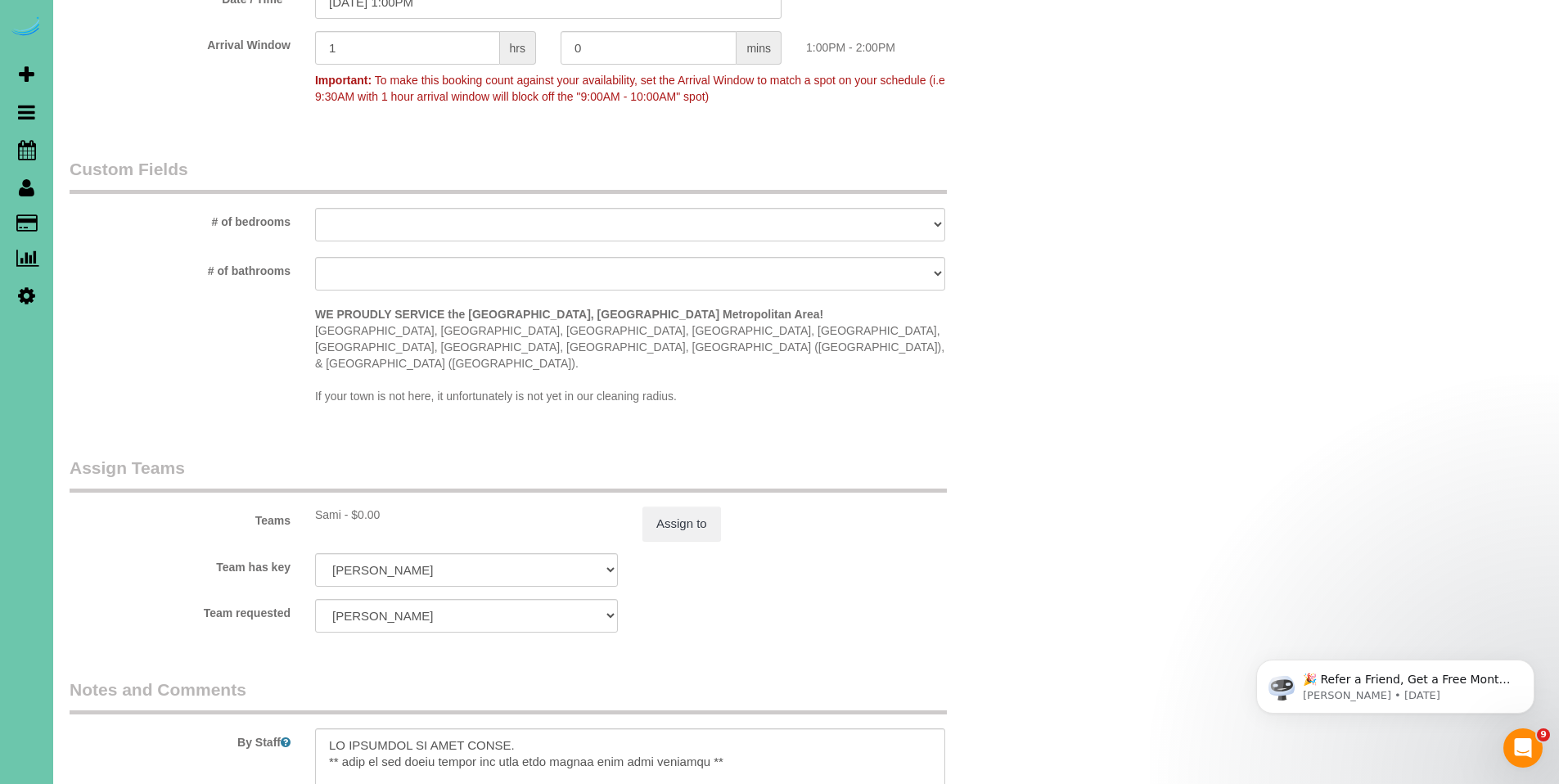
scroll to position [1679, 0]
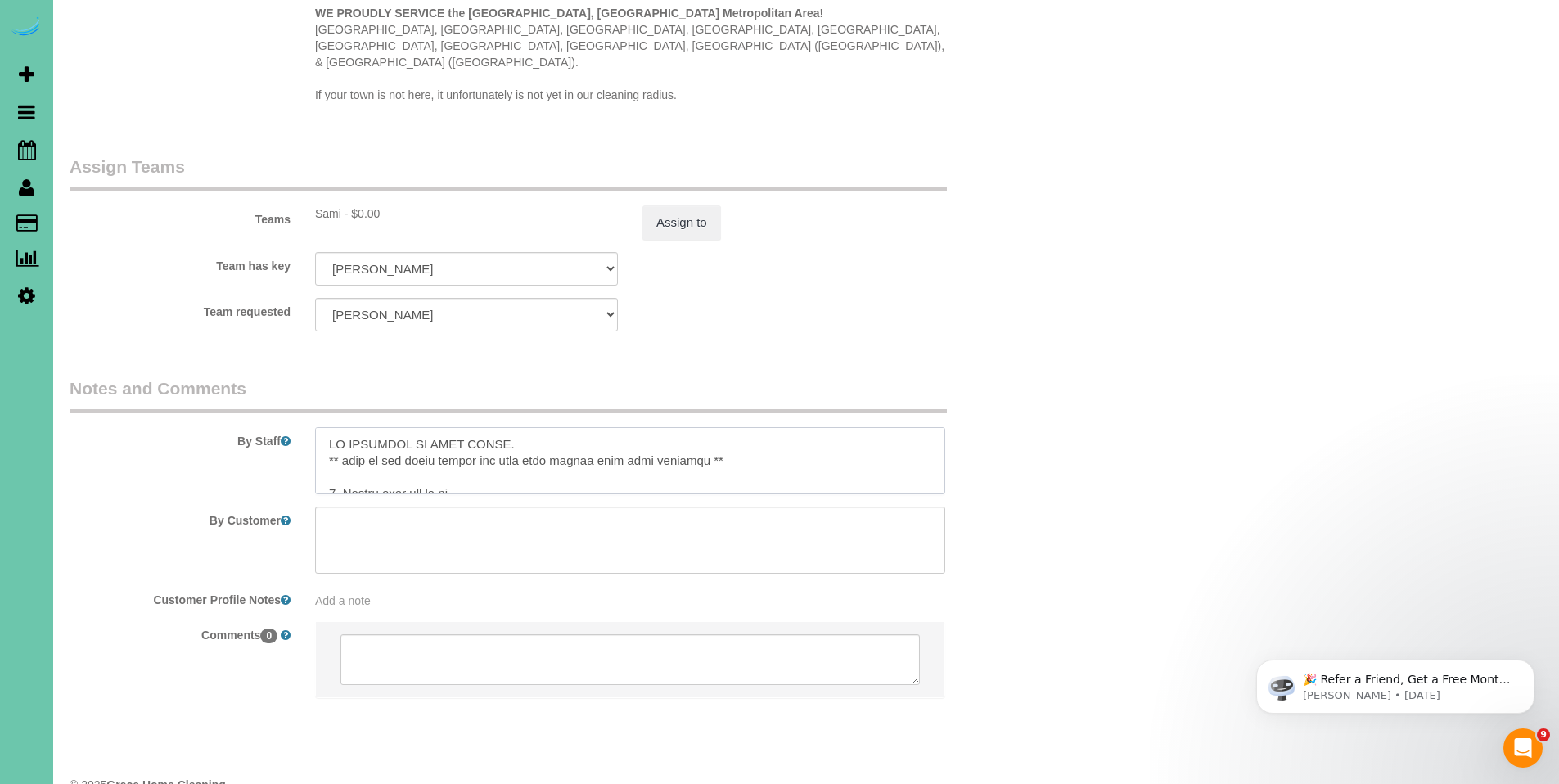
click at [797, 442] on textarea at bounding box center [630, 461] width 630 height 67
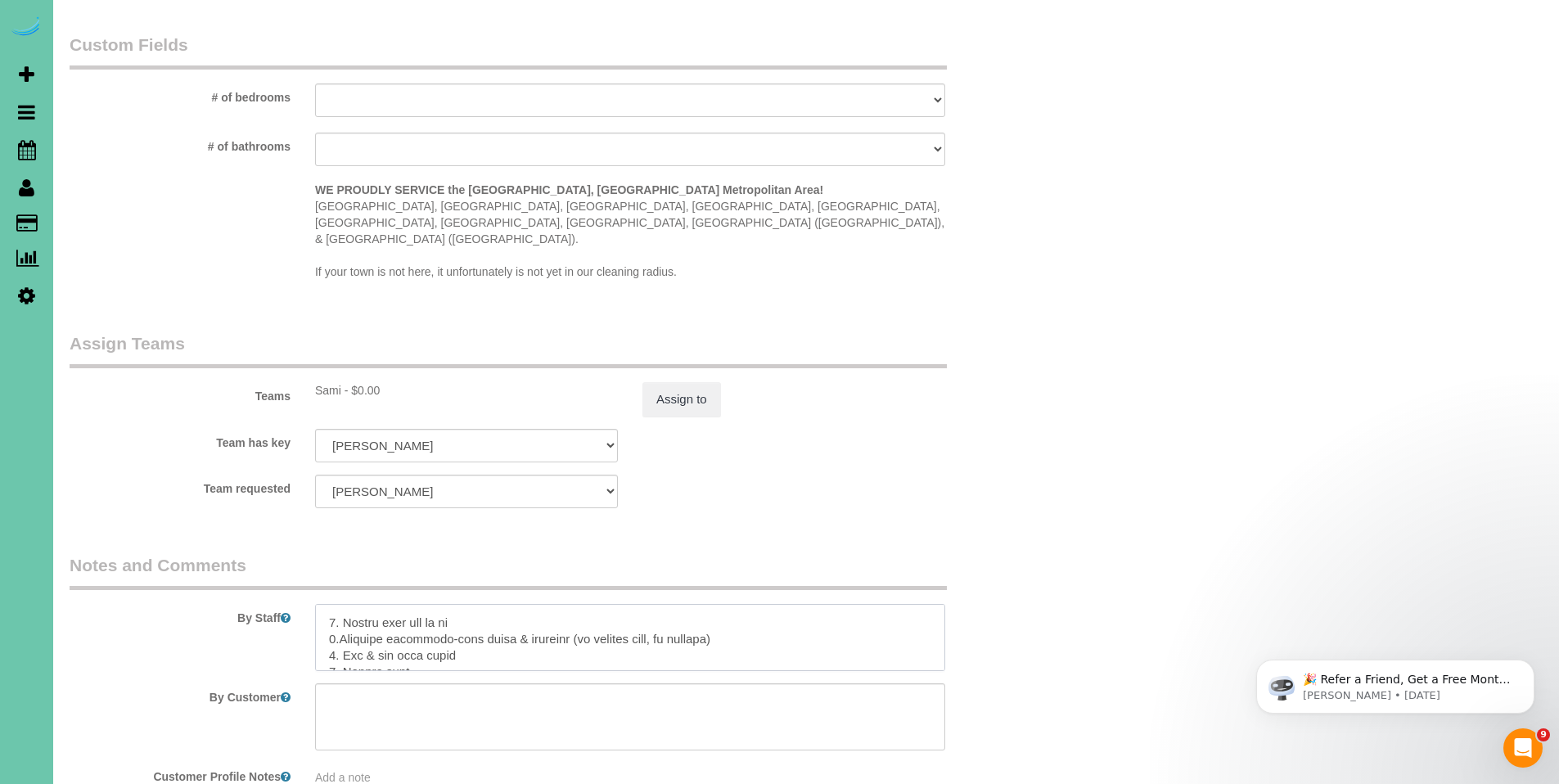
scroll to position [1529, 0]
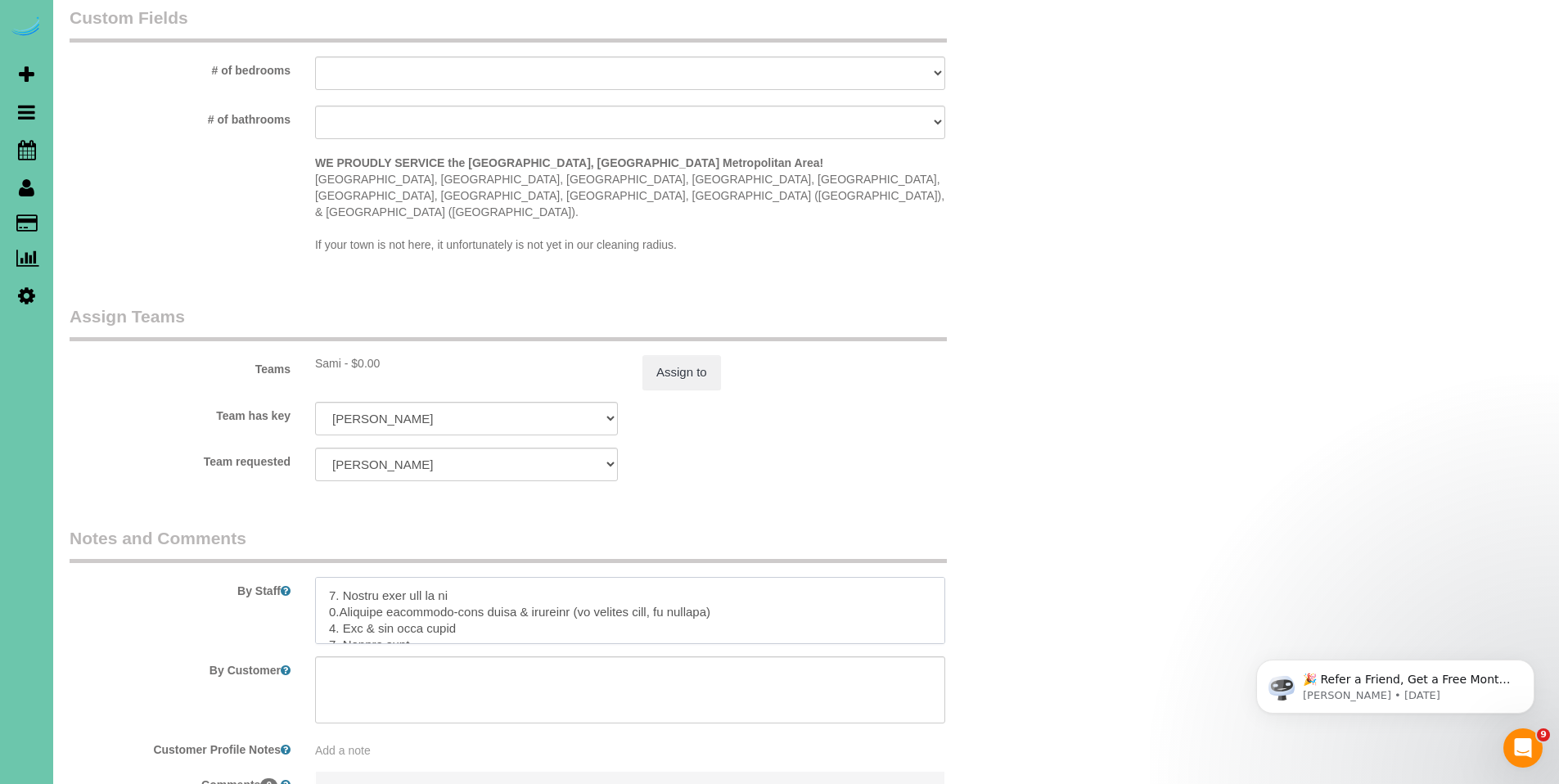
click at [880, 577] on textarea at bounding box center [630, 610] width 630 height 67
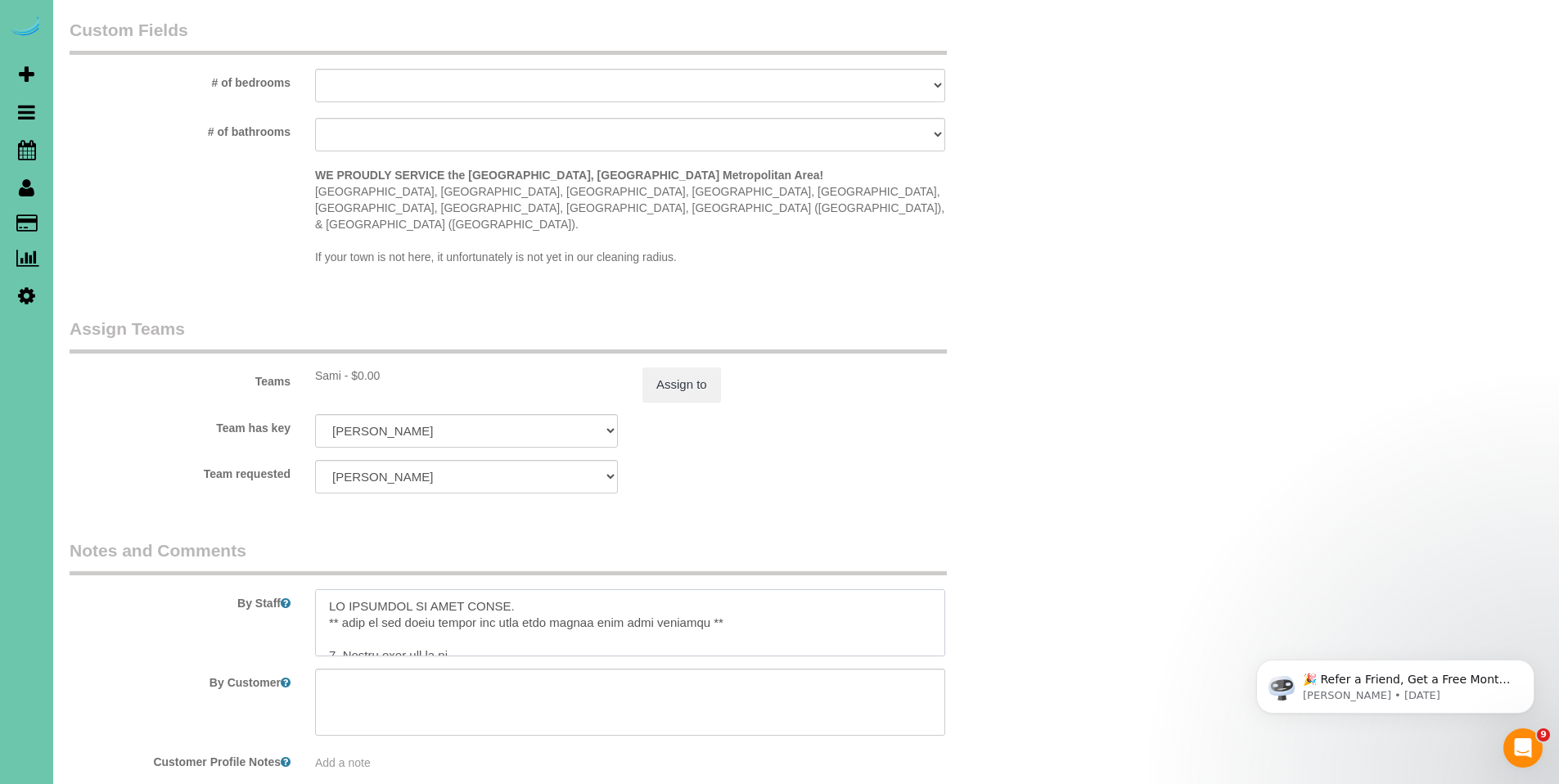
scroll to position [1498, 0]
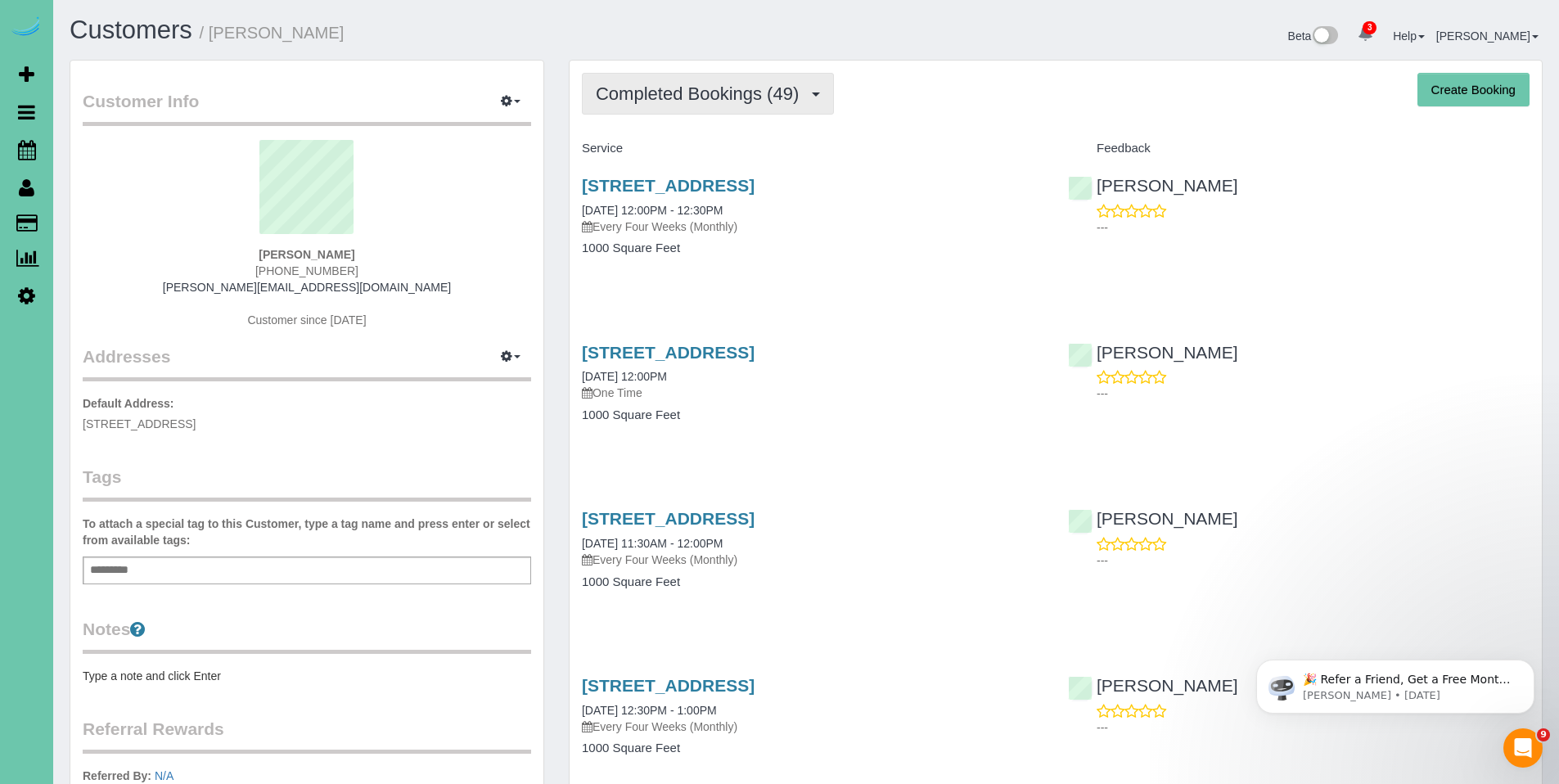
click at [714, 102] on span "Completed Bookings (49)" at bounding box center [701, 93] width 211 height 21
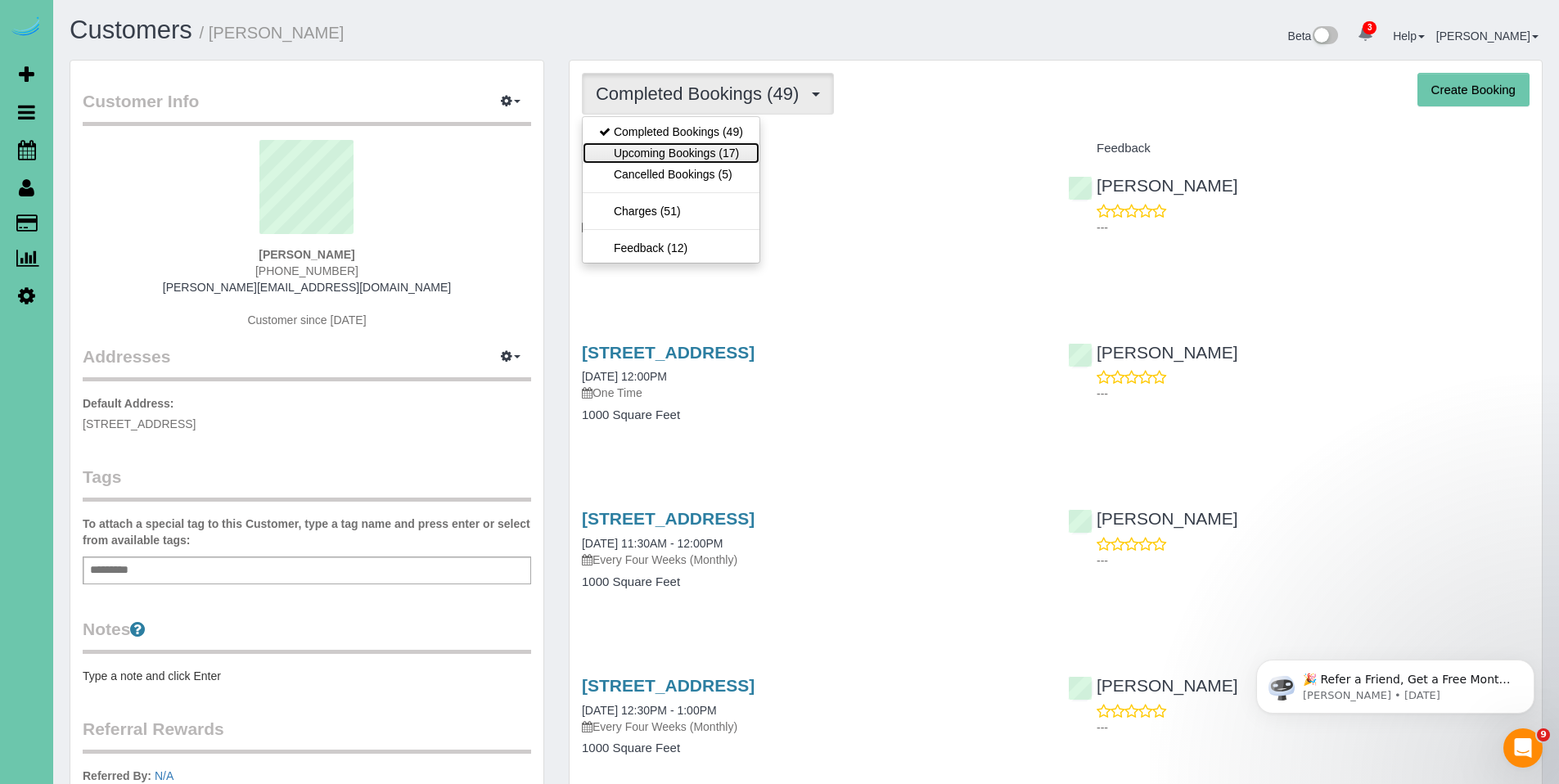
click at [662, 146] on link "Upcoming Bookings (17)" at bounding box center [672, 153] width 177 height 22
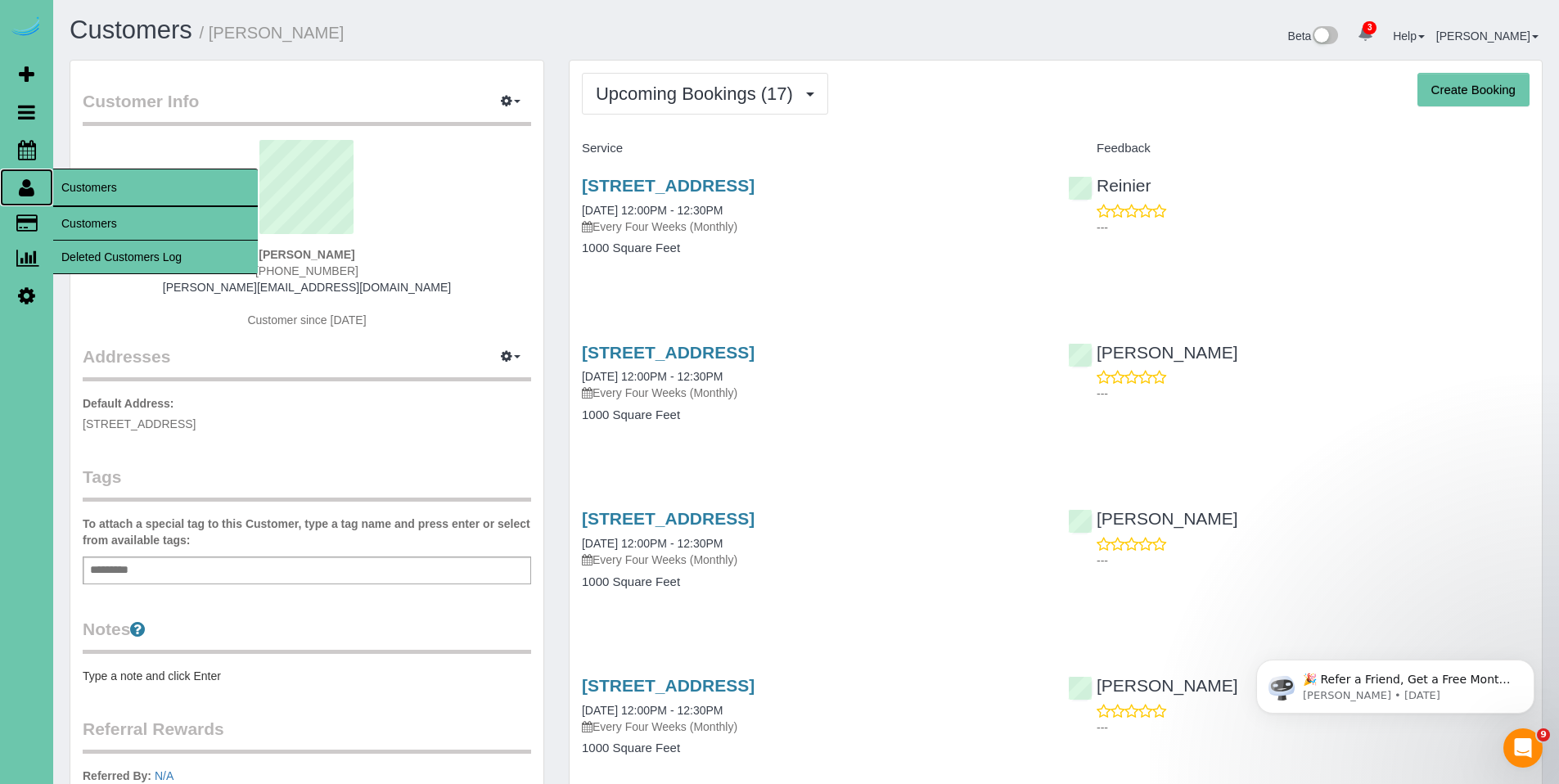
click at [33, 194] on icon at bounding box center [26, 188] width 16 height 20
click at [108, 225] on link "Customers" at bounding box center [155, 223] width 204 height 33
